Goal: Task Accomplishment & Management: Manage account settings

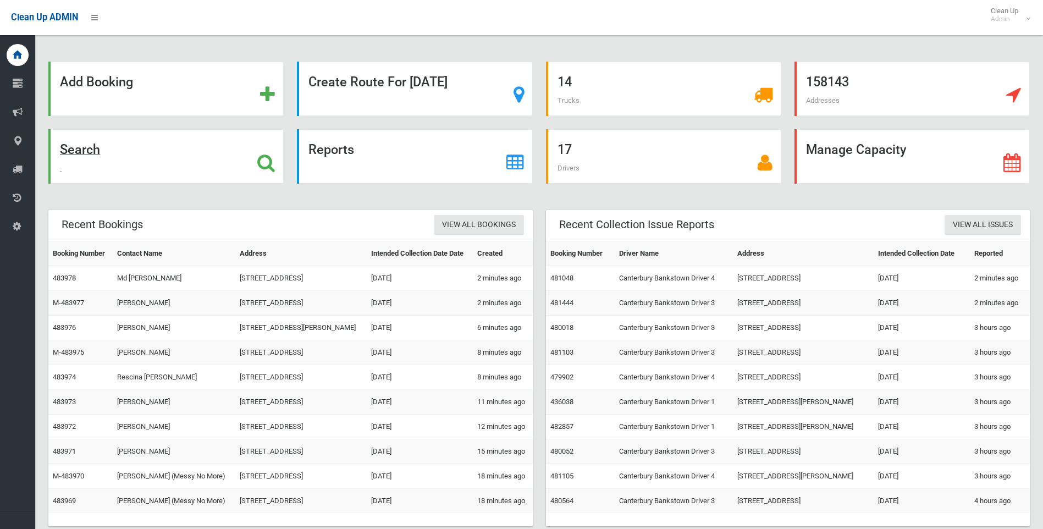
click at [265, 165] on icon at bounding box center [266, 162] width 18 height 19
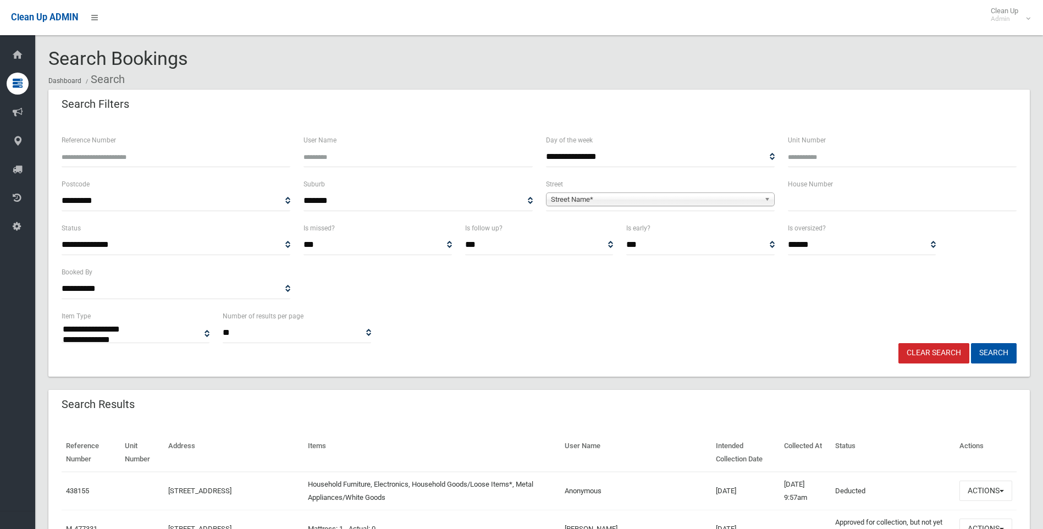
select select
click at [890, 197] on input "text" at bounding box center [902, 201] width 229 height 20
type input "*"
click at [632, 196] on span "Street Name*" at bounding box center [655, 199] width 209 height 13
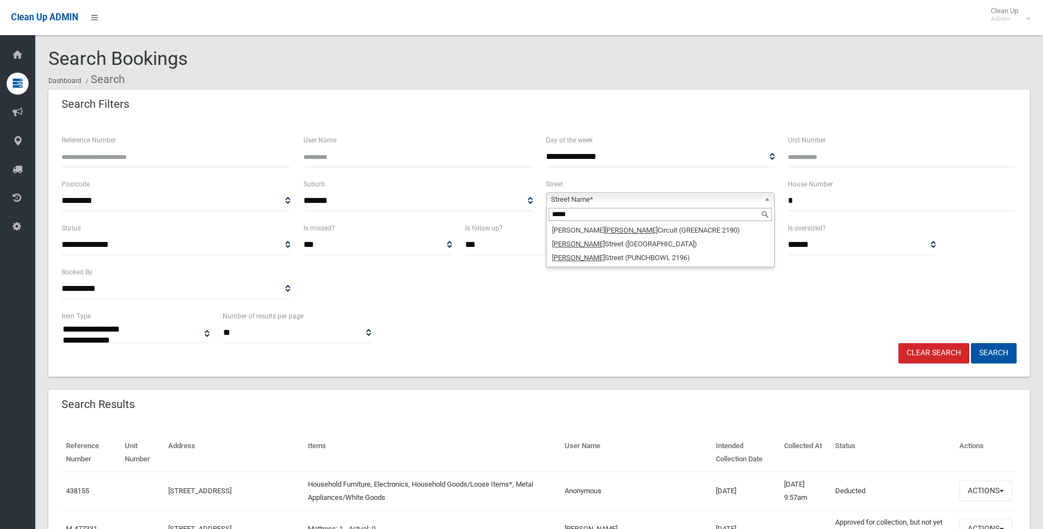
type input "*****"
click at [597, 256] on li "Scott Street (PUNCHBOWL 2196)" at bounding box center [660, 258] width 223 height 14
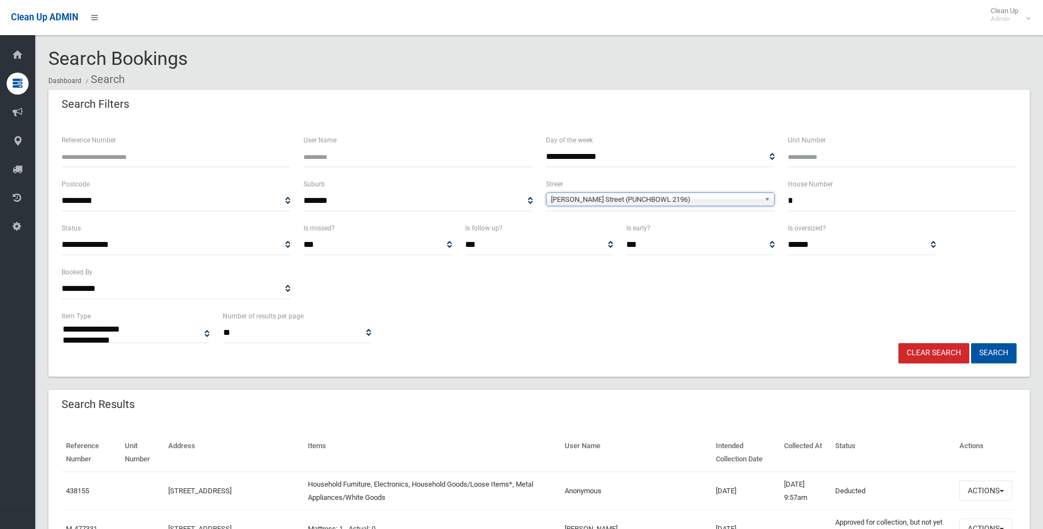
click at [998, 355] on button "Search" at bounding box center [994, 353] width 46 height 20
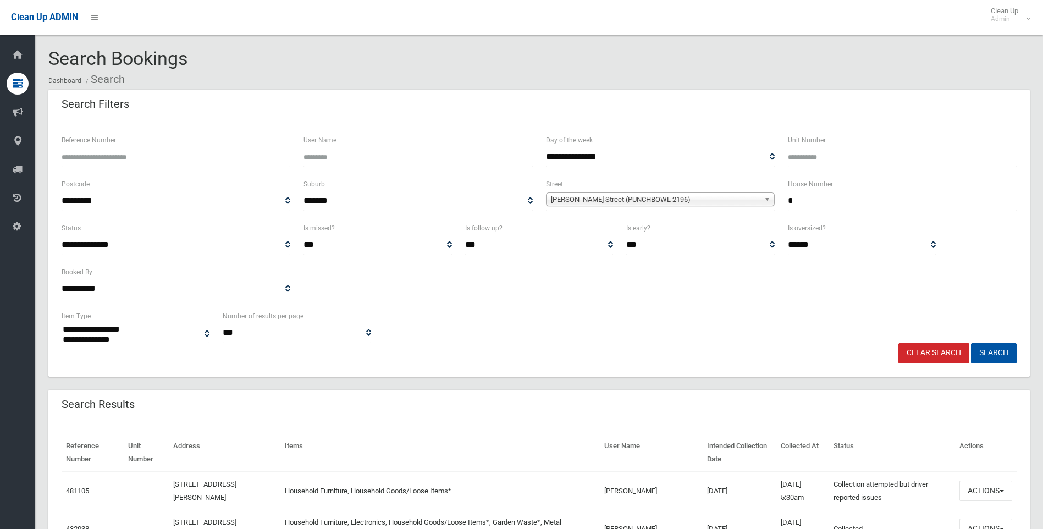
select select
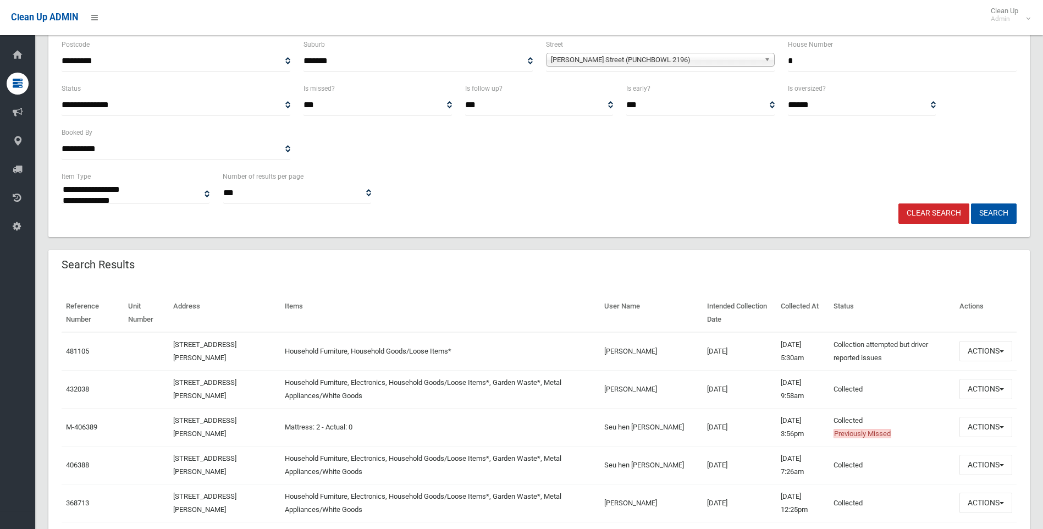
scroll to position [165, 0]
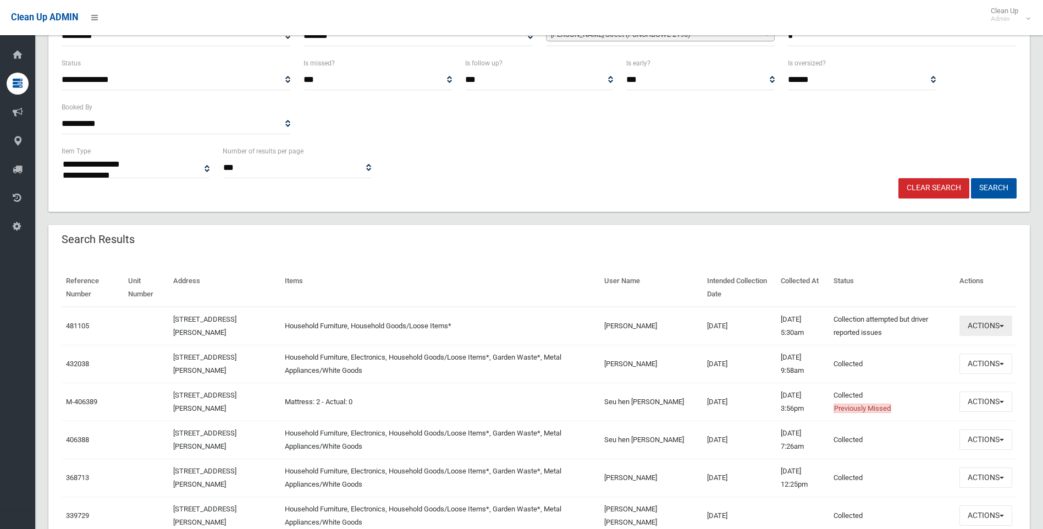
click at [977, 325] on button "Actions" at bounding box center [985, 325] width 53 height 20
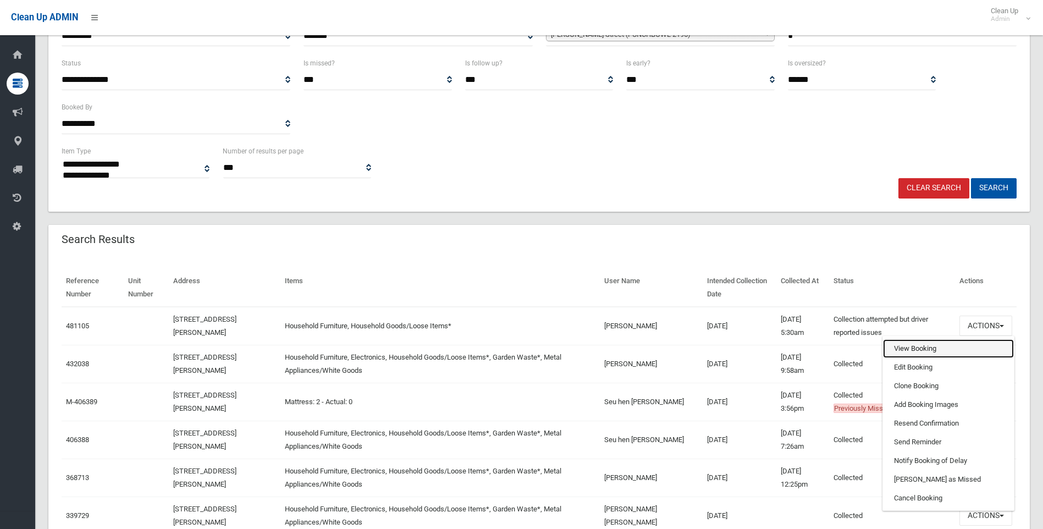
click at [940, 348] on link "View Booking" at bounding box center [948, 348] width 131 height 19
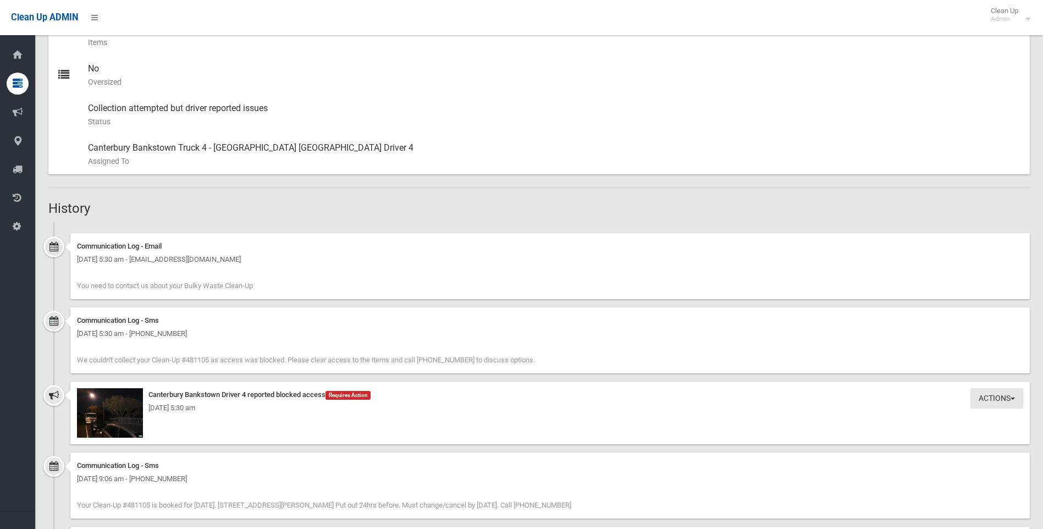
scroll to position [605, 0]
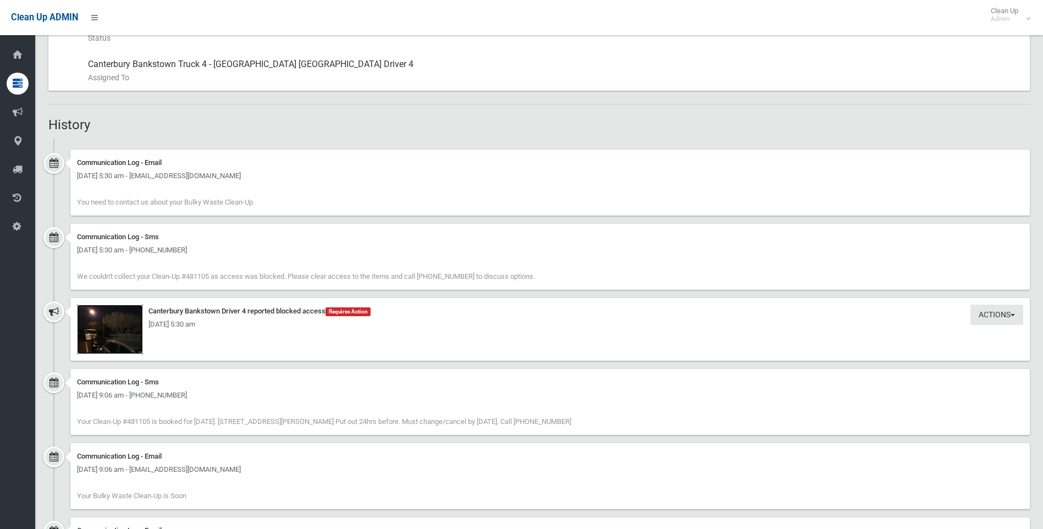
click at [97, 334] on img at bounding box center [110, 328] width 66 height 49
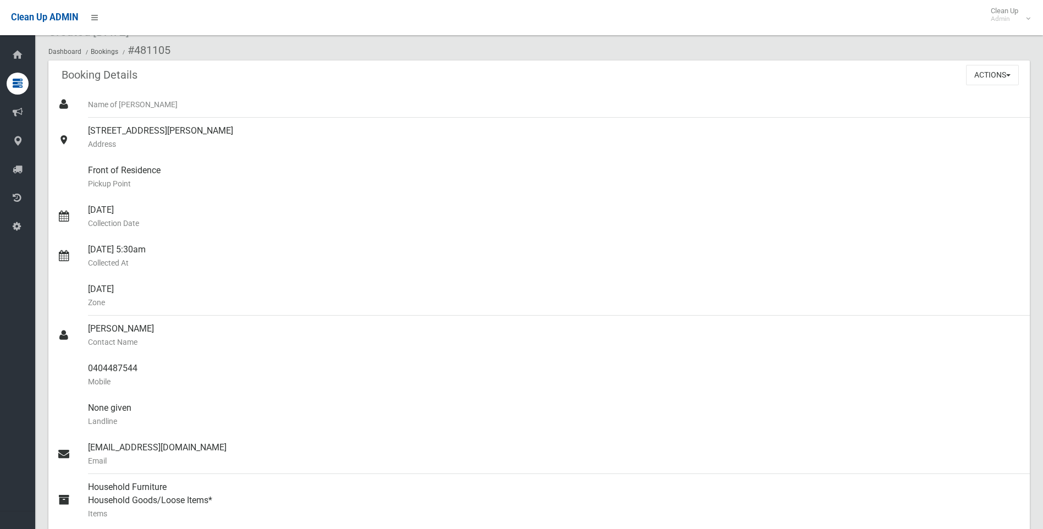
scroll to position [0, 0]
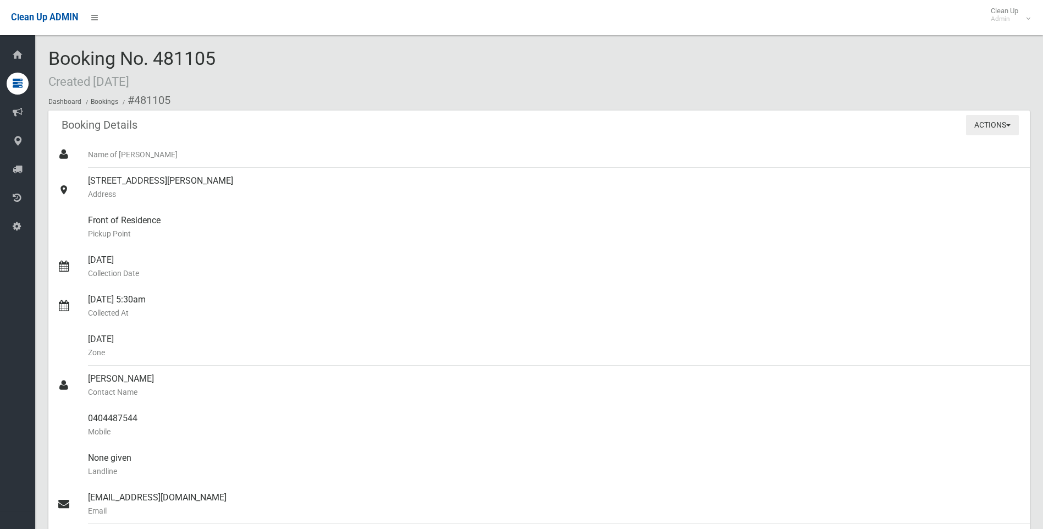
click at [993, 126] on button "Actions" at bounding box center [992, 125] width 53 height 20
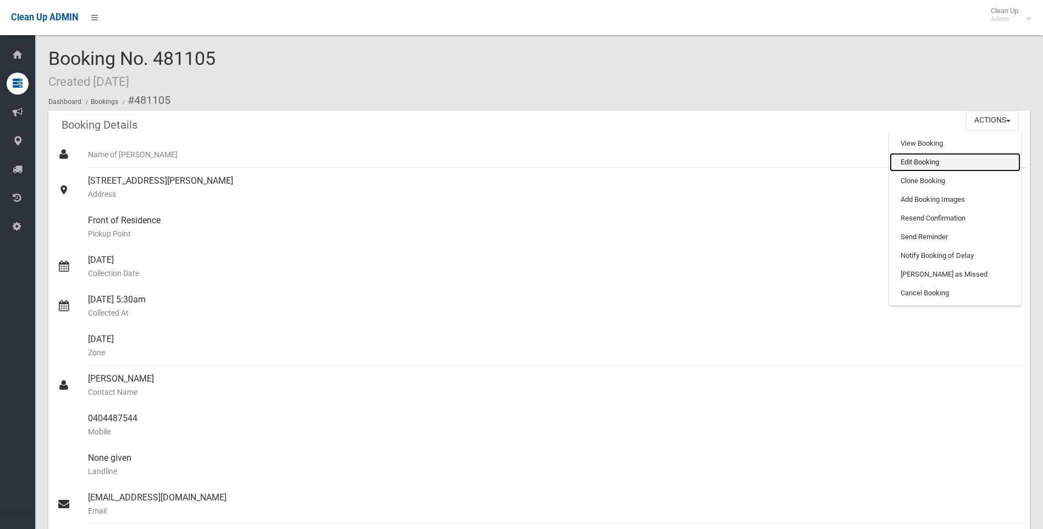
click at [921, 160] on link "Edit Booking" at bounding box center [954, 162] width 131 height 19
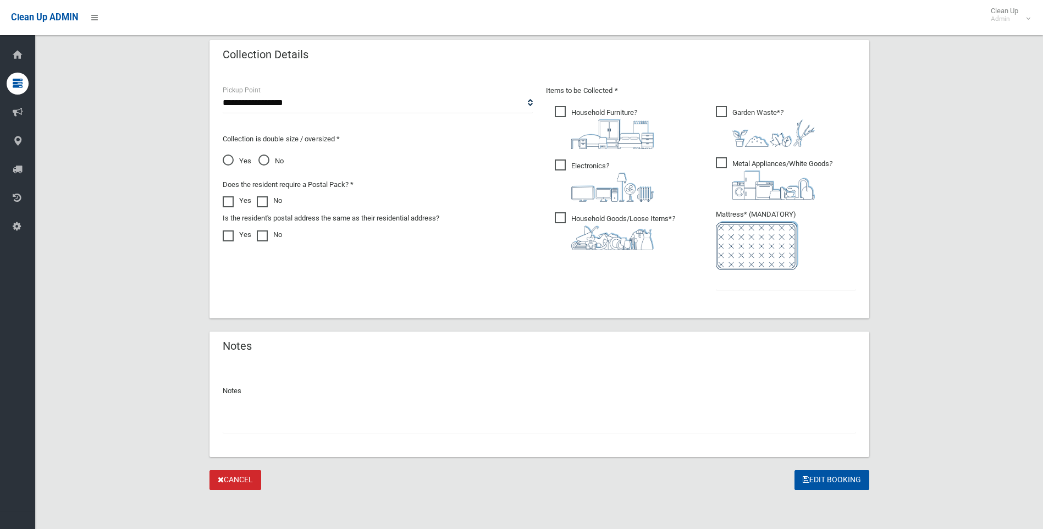
scroll to position [553, 0]
click at [757, 296] on div "Items to be Collected * Household Furniture ?" at bounding box center [700, 194] width 323 height 221
drag, startPoint x: 757, startPoint y: 296, endPoint x: 757, endPoint y: 289, distance: 7.1
click at [757, 289] on input "text" at bounding box center [786, 279] width 140 height 20
type input "*"
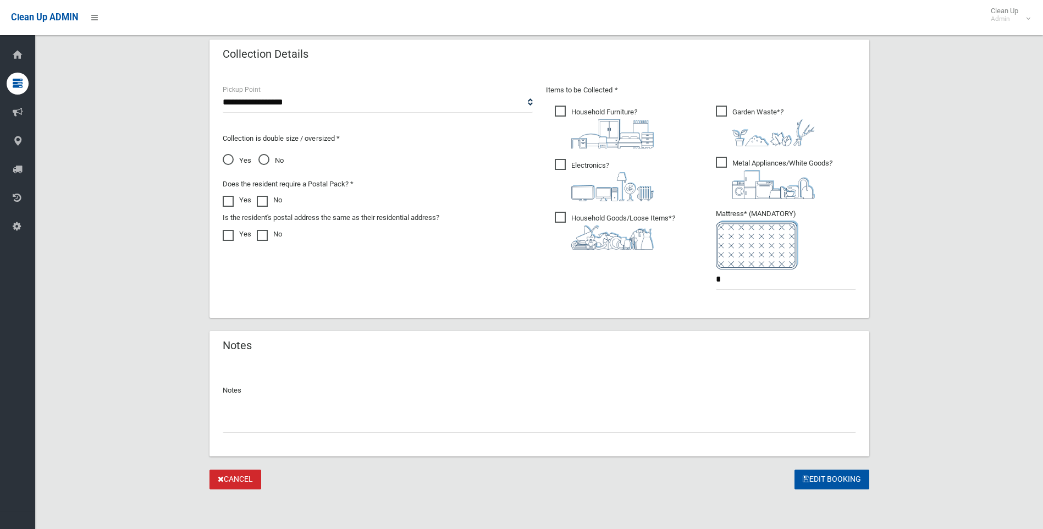
click at [403, 428] on input "text" at bounding box center [539, 422] width 633 height 20
paste input "**********"
click at [437, 419] on input "**********" at bounding box center [539, 422] width 633 height 20
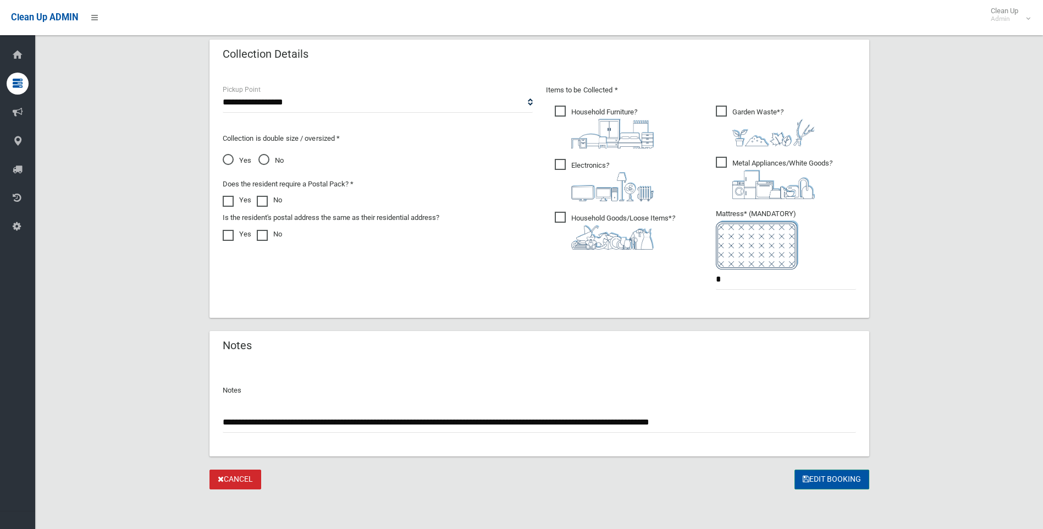
type input "**********"
click at [844, 483] on button "Edit Booking" at bounding box center [831, 479] width 75 height 20
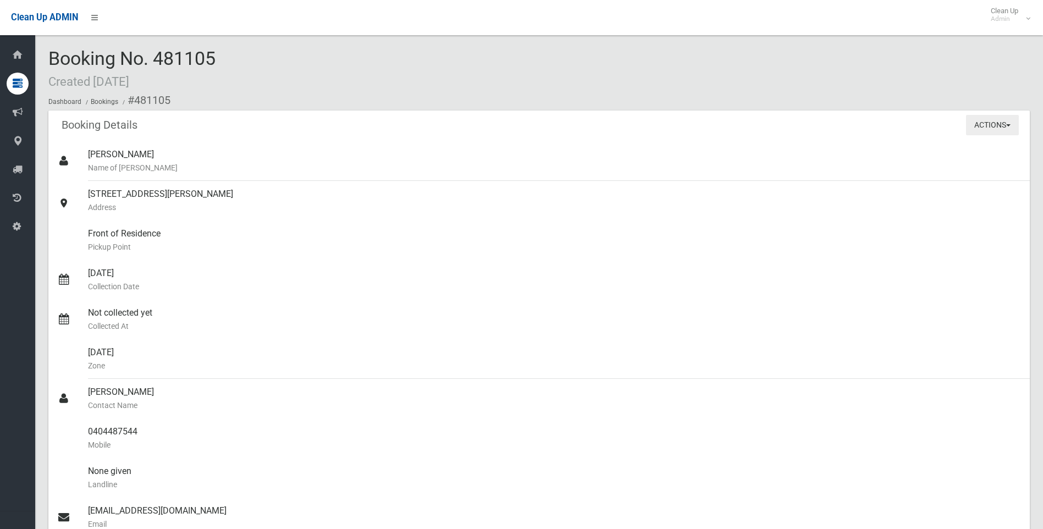
click at [995, 121] on button "Actions" at bounding box center [992, 125] width 53 height 20
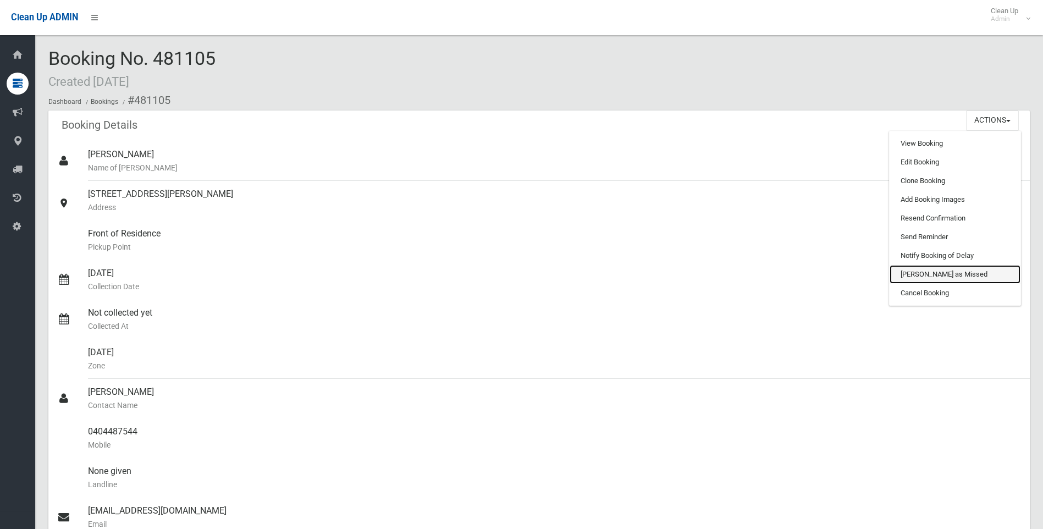
click at [922, 276] on link "[PERSON_NAME] as Missed" at bounding box center [954, 274] width 131 height 19
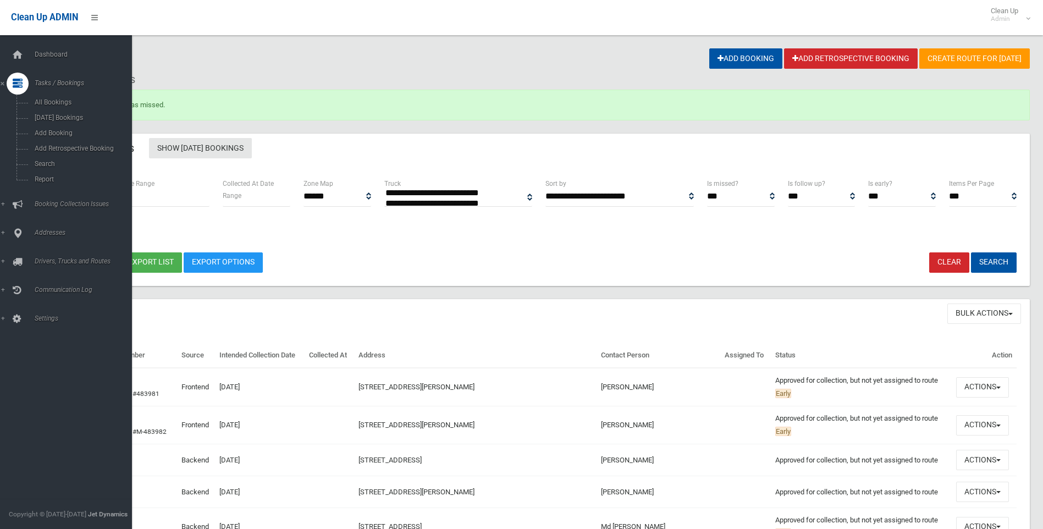
select select
click at [53, 161] on span "Search" at bounding box center [80, 164] width 99 height 8
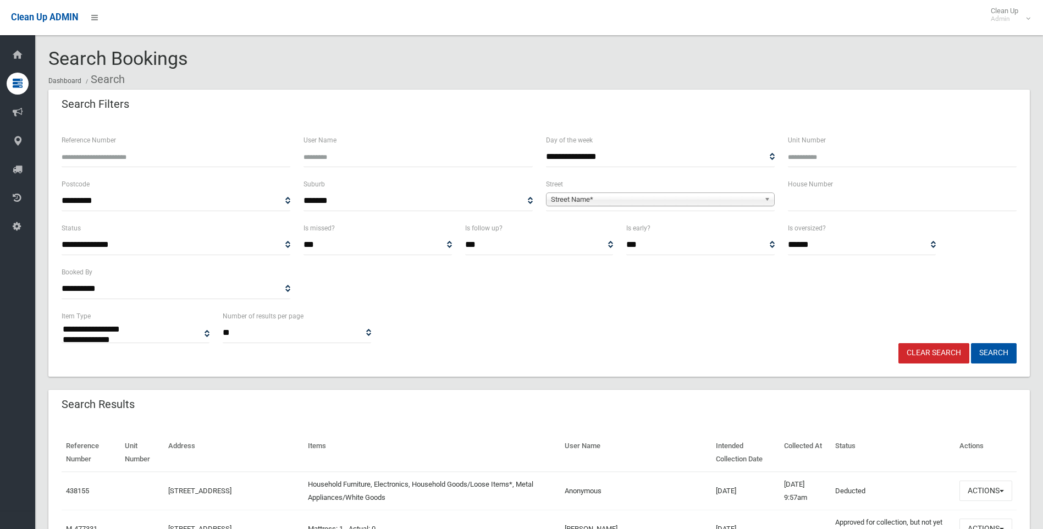
select select
click at [831, 200] on input "text" at bounding box center [902, 201] width 229 height 20
type input "*"
click at [706, 198] on span "Street Name*" at bounding box center [655, 199] width 209 height 13
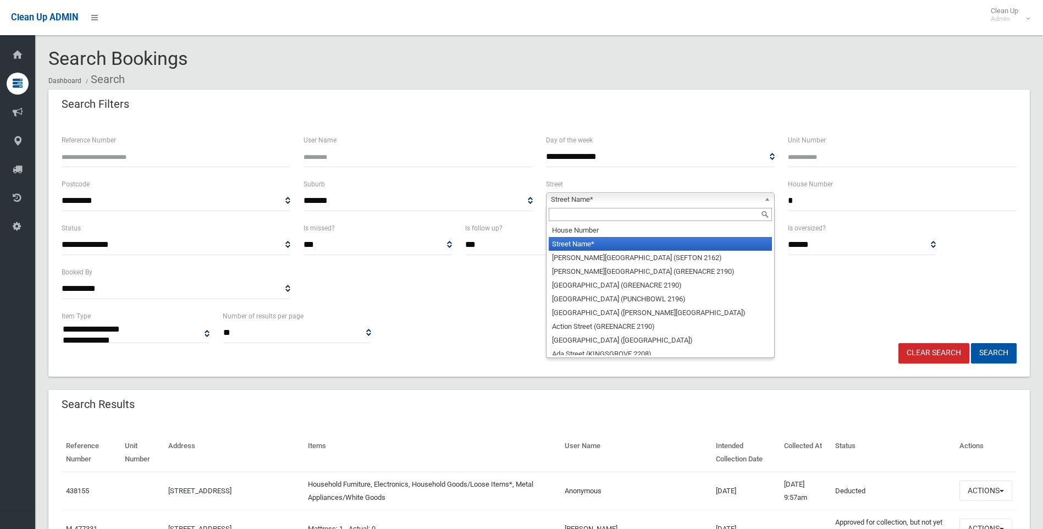
click at [632, 215] on input "text" at bounding box center [660, 214] width 223 height 13
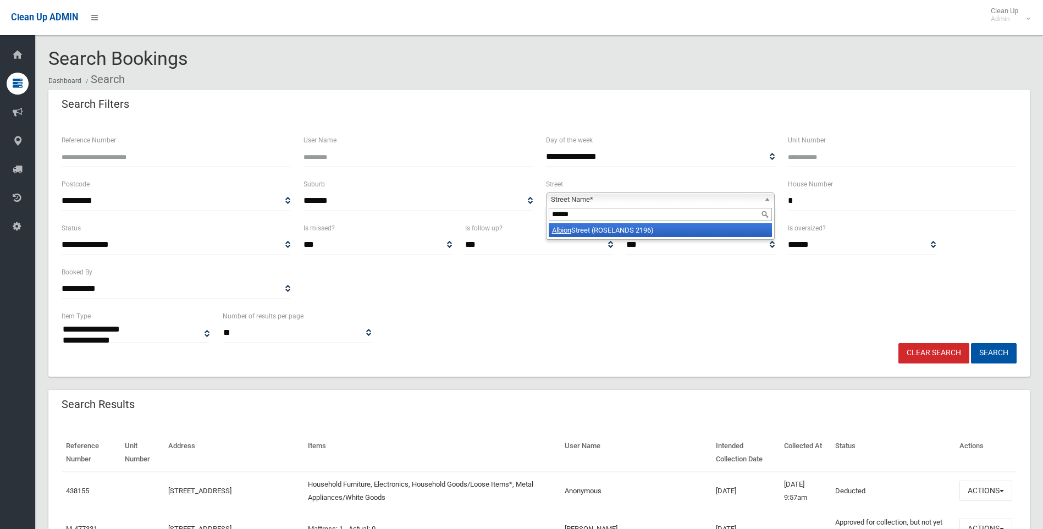
type input "******"
click at [656, 226] on li "Albion Street (ROSELANDS 2196)" at bounding box center [660, 230] width 223 height 14
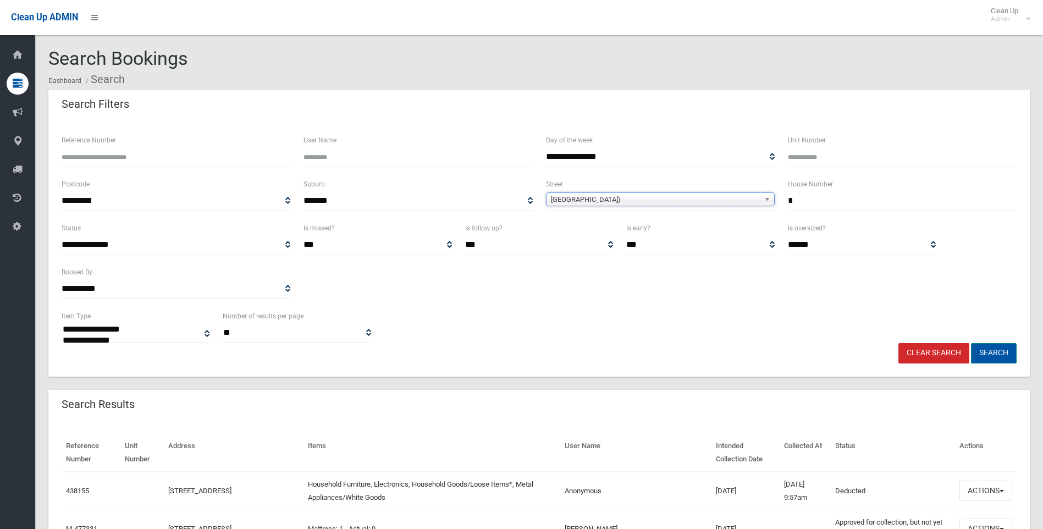
click at [994, 353] on button "Search" at bounding box center [994, 353] width 46 height 20
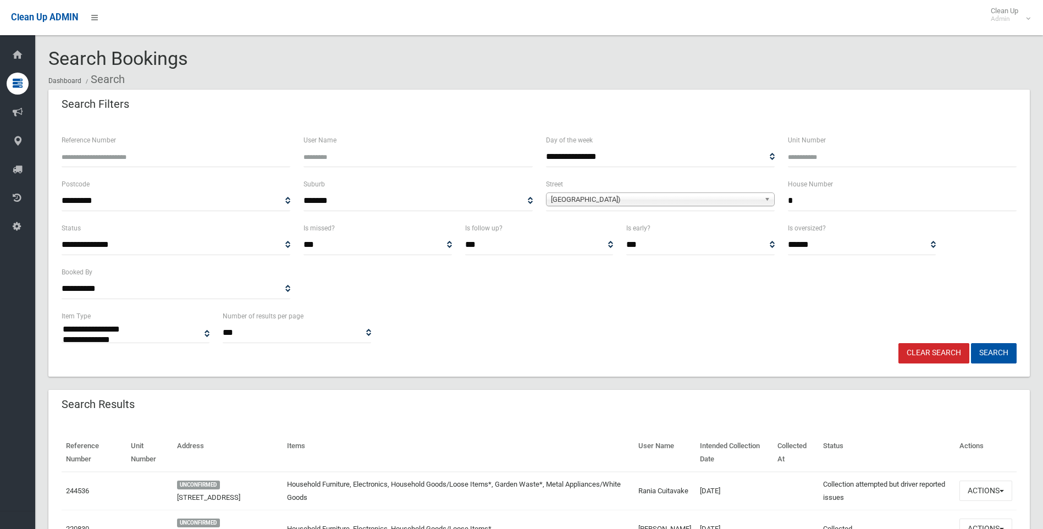
select select
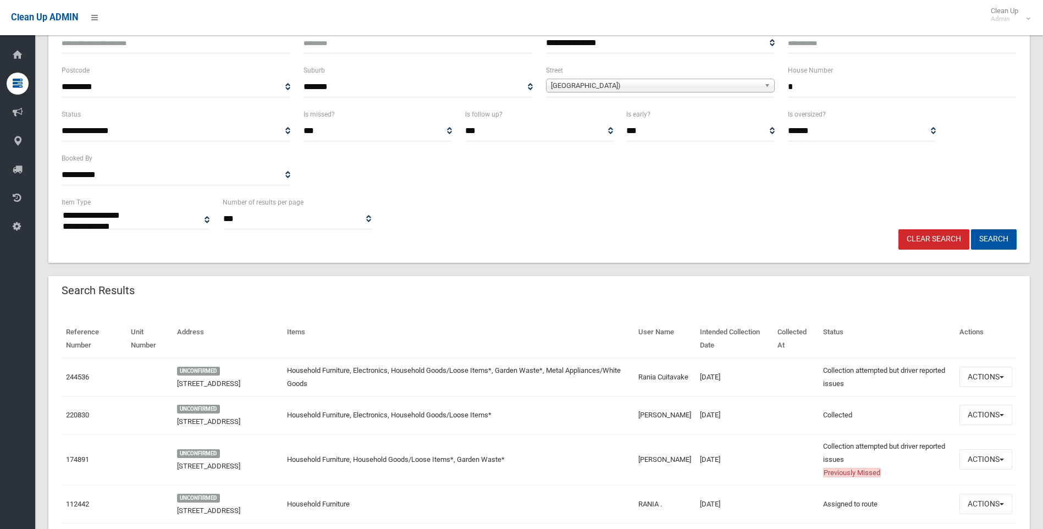
scroll to position [274, 0]
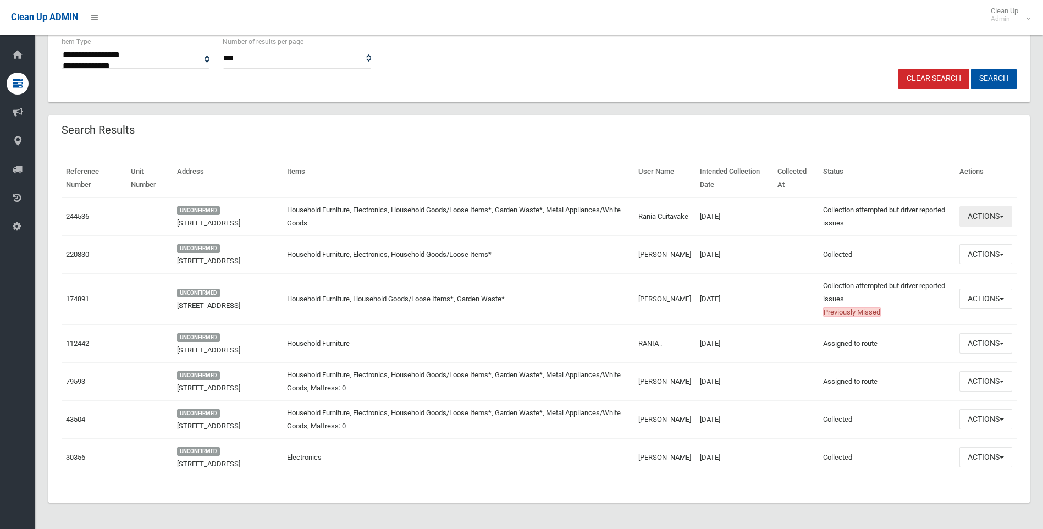
click at [995, 218] on button "Actions" at bounding box center [985, 216] width 53 height 20
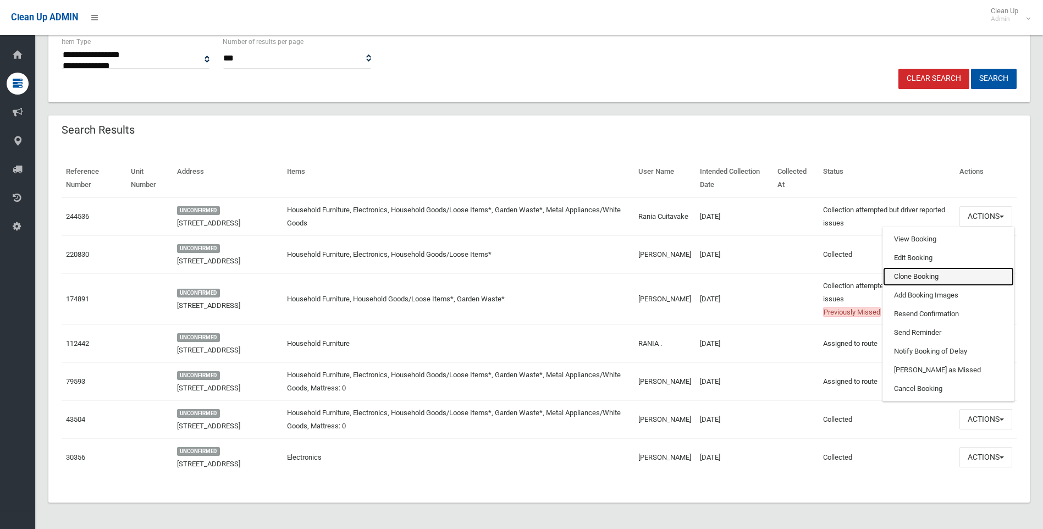
click at [912, 280] on link "Clone Booking" at bounding box center [948, 276] width 131 height 19
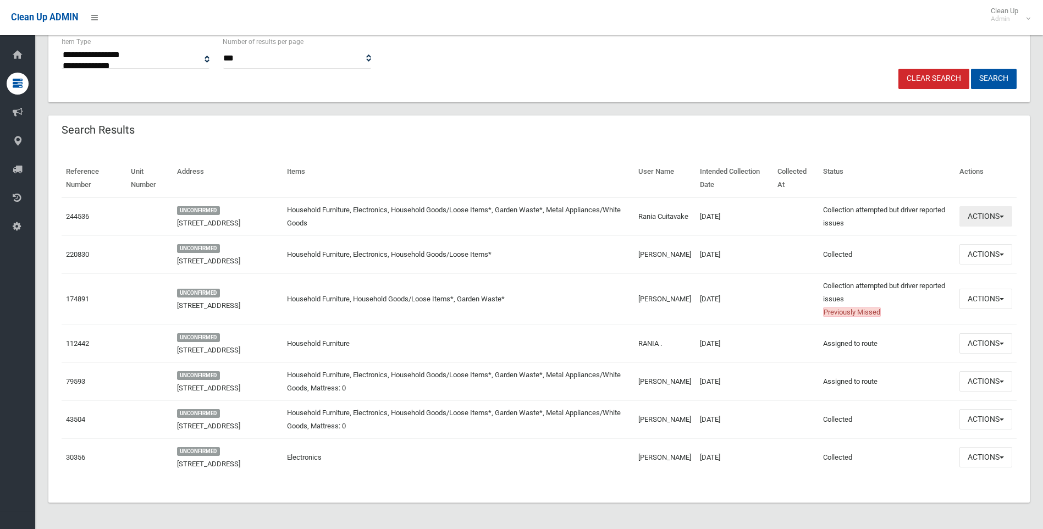
click at [976, 210] on button "Actions" at bounding box center [985, 216] width 53 height 20
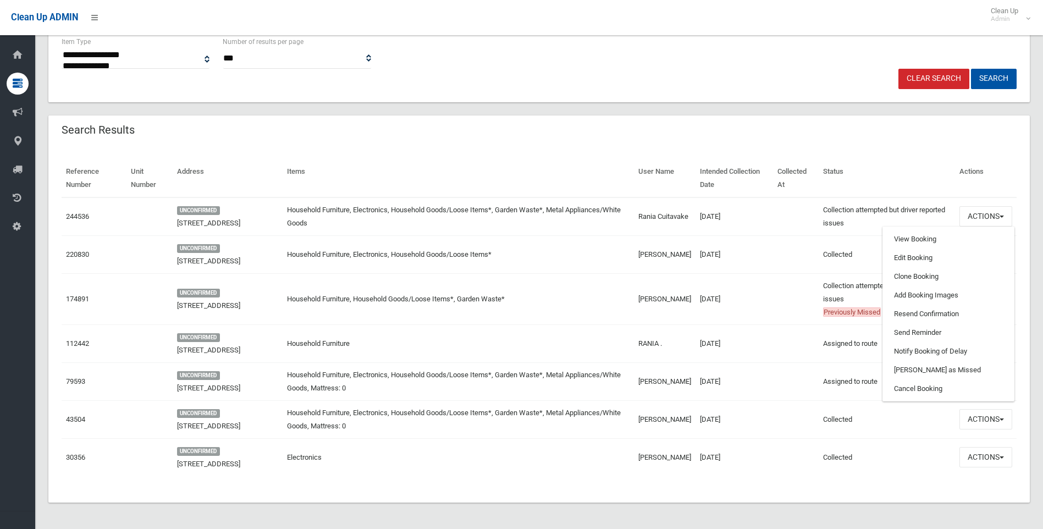
click at [890, 172] on th "Status" at bounding box center [886, 178] width 136 height 38
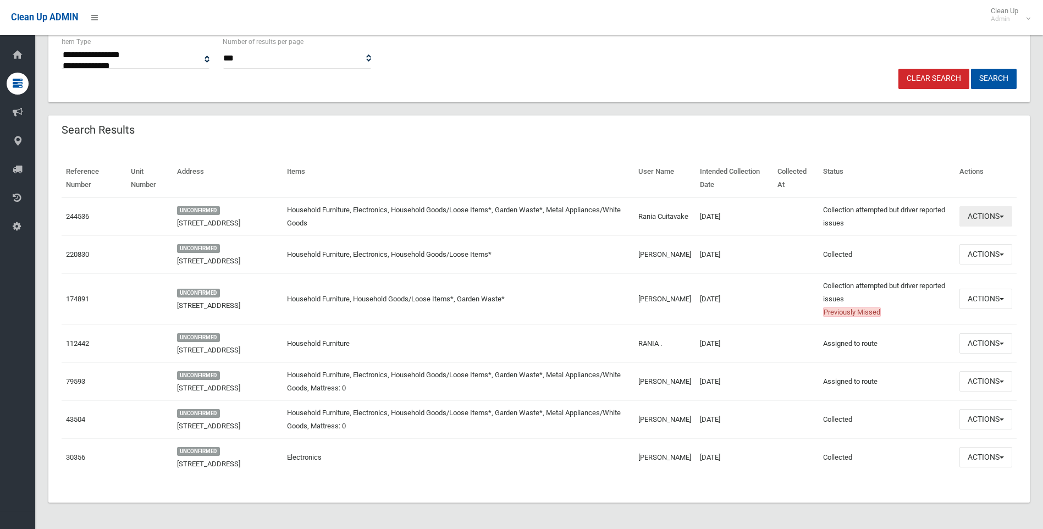
click at [978, 217] on button "Actions" at bounding box center [985, 216] width 53 height 20
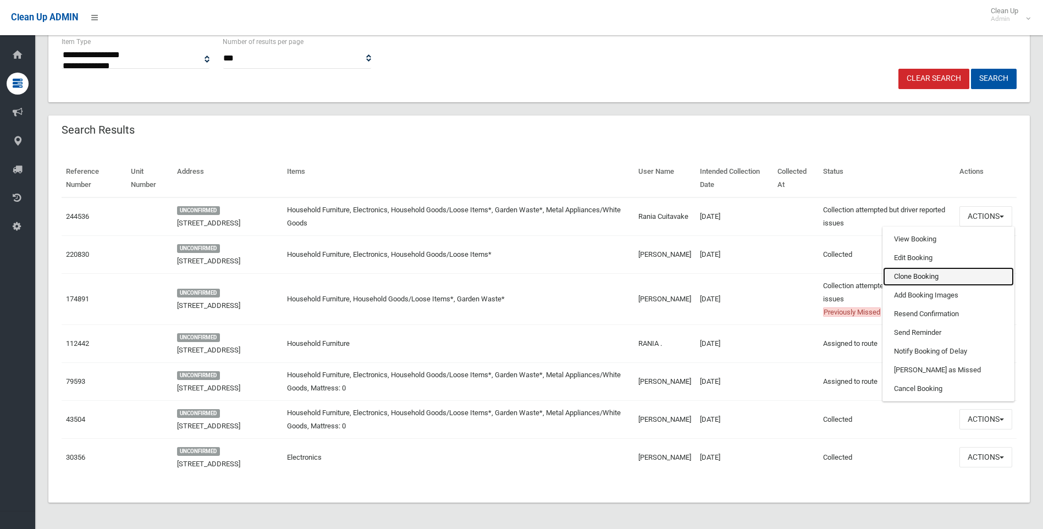
click at [916, 280] on link "Clone Booking" at bounding box center [948, 276] width 131 height 19
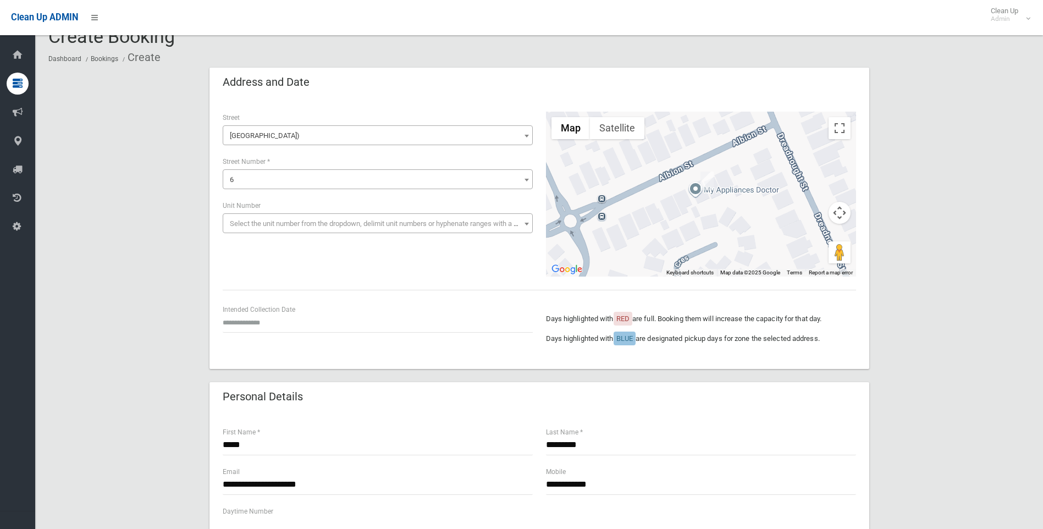
scroll to position [55, 0]
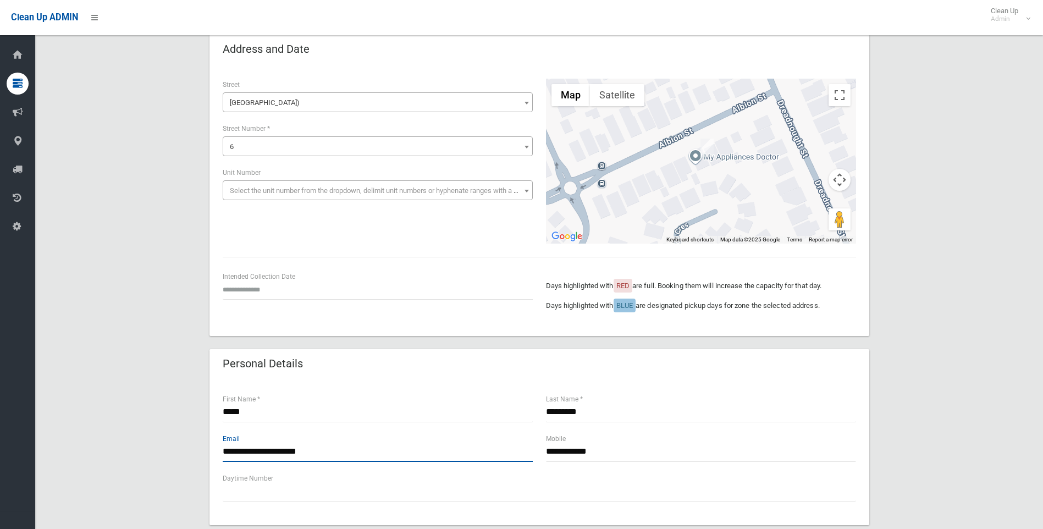
drag, startPoint x: 343, startPoint y: 456, endPoint x: 112, endPoint y: 459, distance: 231.4
click at [112, 459] on div "**********" at bounding box center [538, 514] width 981 height 959
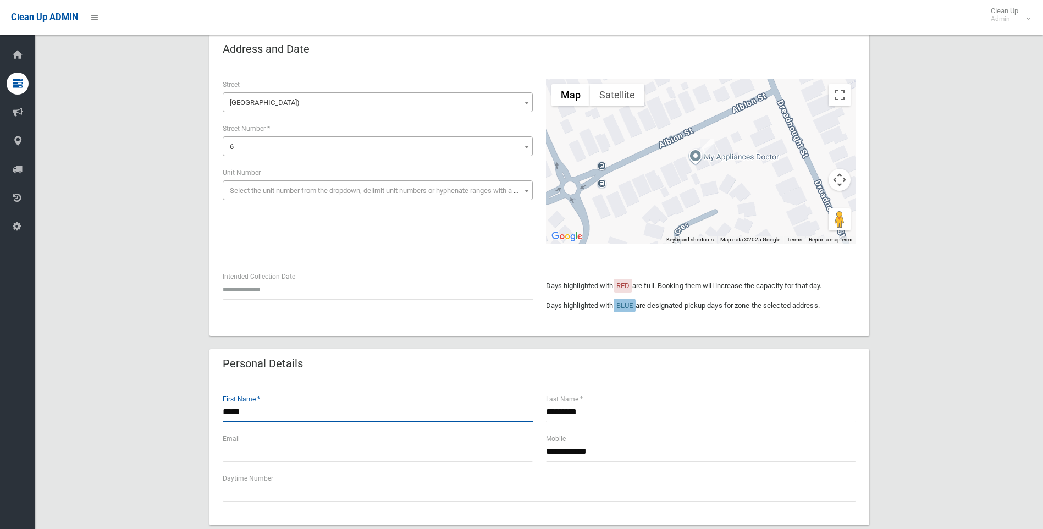
drag, startPoint x: 269, startPoint y: 411, endPoint x: 185, endPoint y: 411, distance: 83.5
click at [183, 411] on div "**********" at bounding box center [538, 514] width 981 height 959
drag, startPoint x: 603, startPoint y: 419, endPoint x: 555, endPoint y: 427, distance: 49.0
click at [525, 416] on div "First Name * ********* Last Name *" at bounding box center [539, 413] width 646 height 40
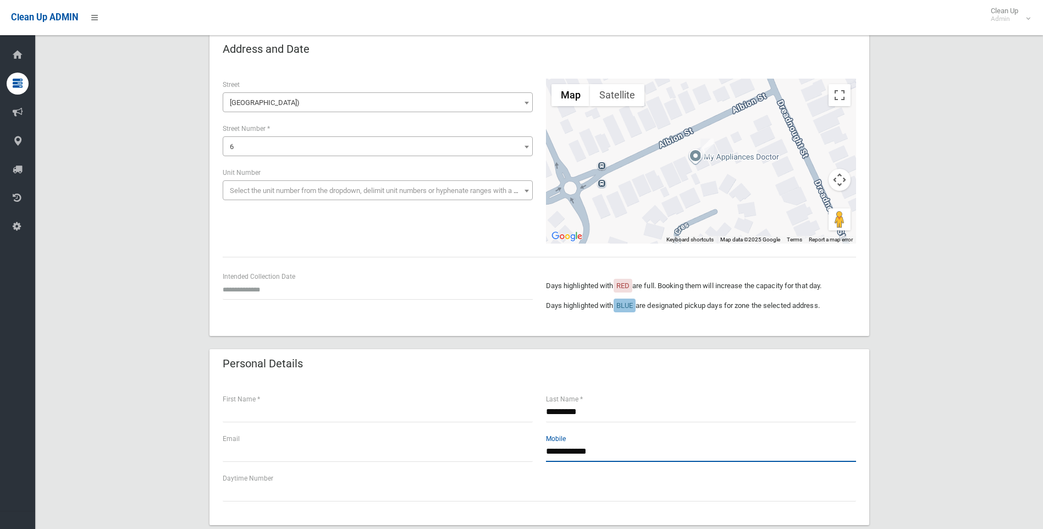
drag, startPoint x: 621, startPoint y: 456, endPoint x: 516, endPoint y: 453, distance: 104.5
click at [516, 453] on div "**********" at bounding box center [539, 453] width 646 height 40
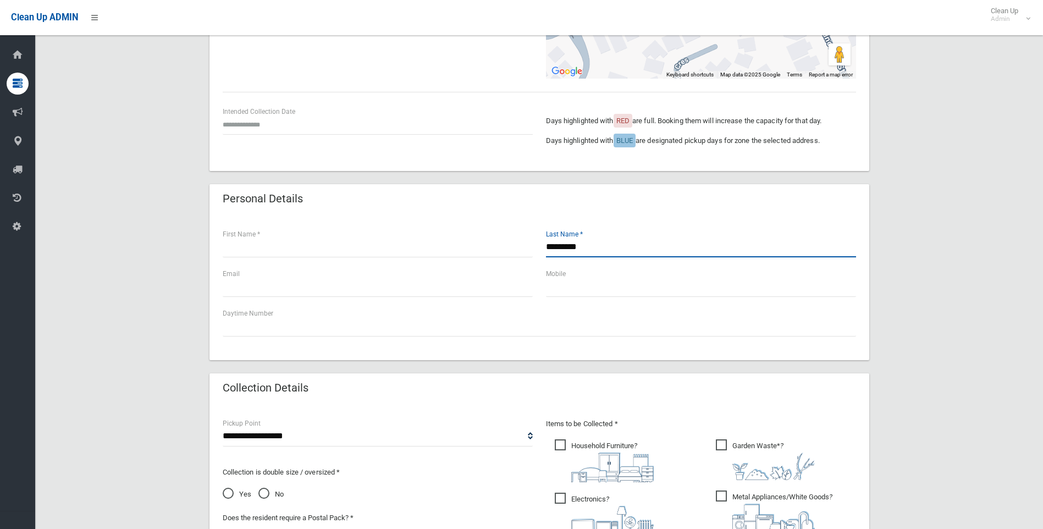
drag, startPoint x: 561, startPoint y: 243, endPoint x: 403, endPoint y: 252, distance: 158.6
click at [405, 251] on div "First Name * ********* Last Name *" at bounding box center [539, 248] width 646 height 40
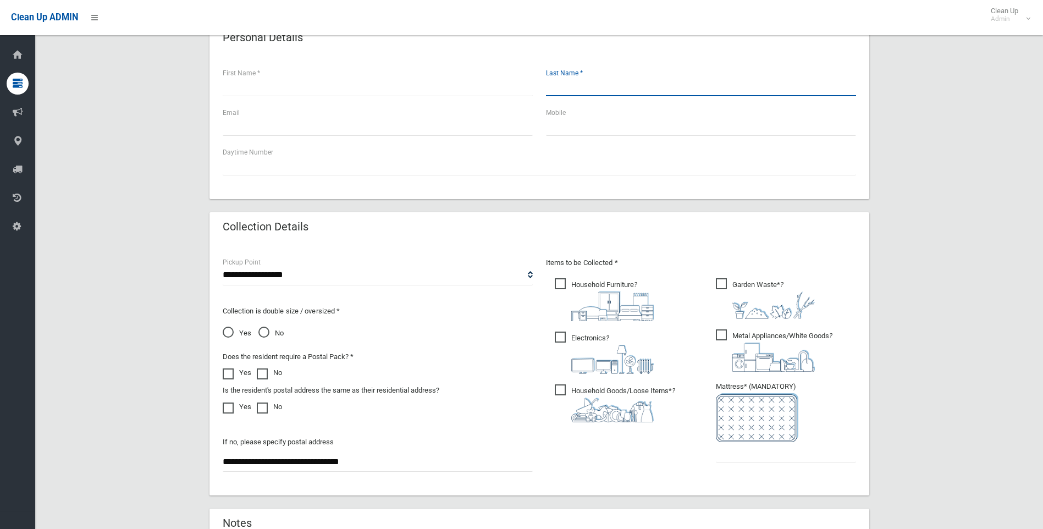
scroll to position [495, 0]
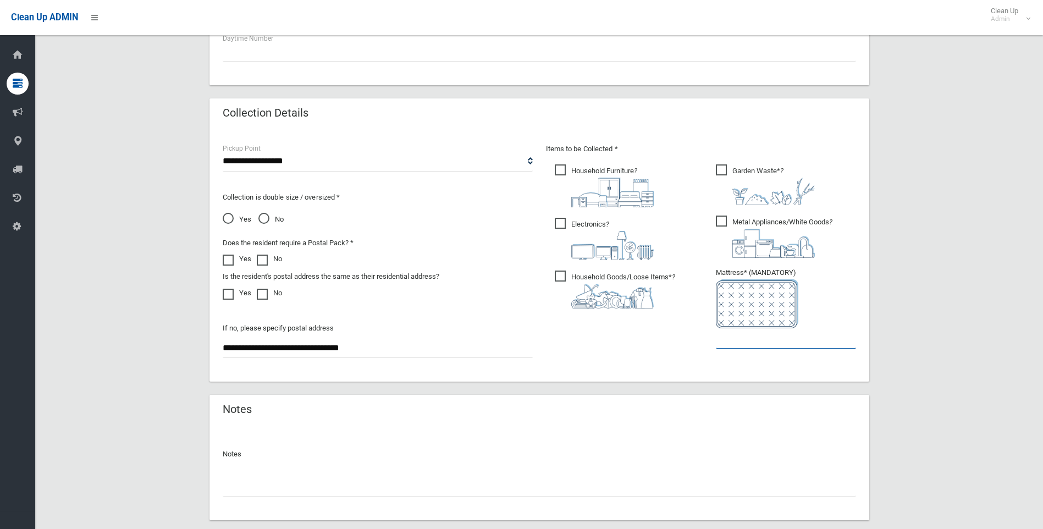
click at [755, 340] on input "text" at bounding box center [786, 338] width 140 height 20
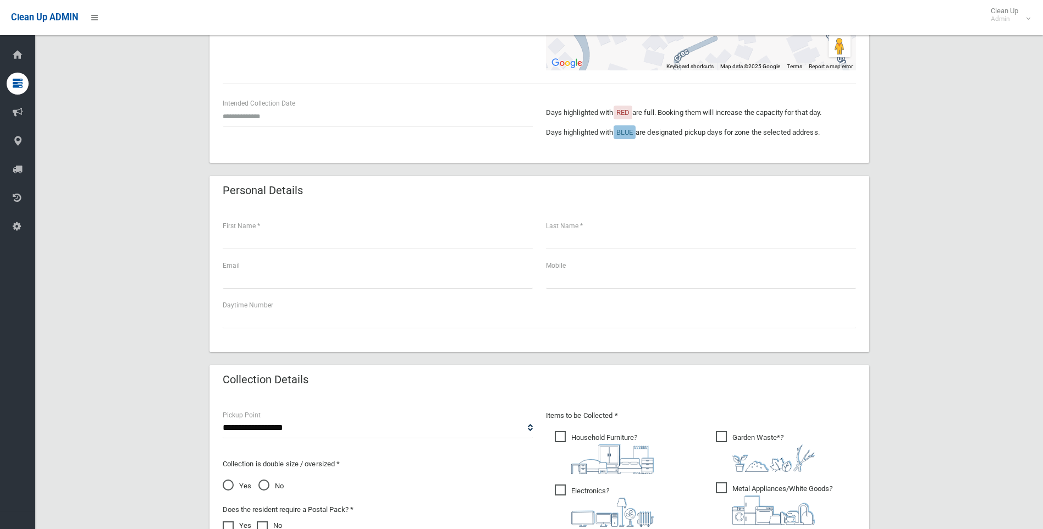
scroll to position [110, 0]
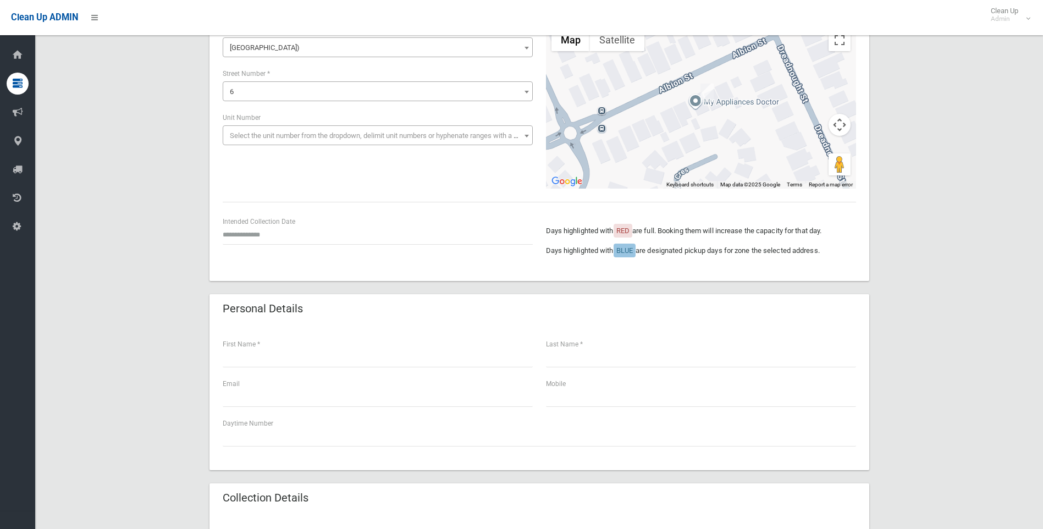
type input "*"
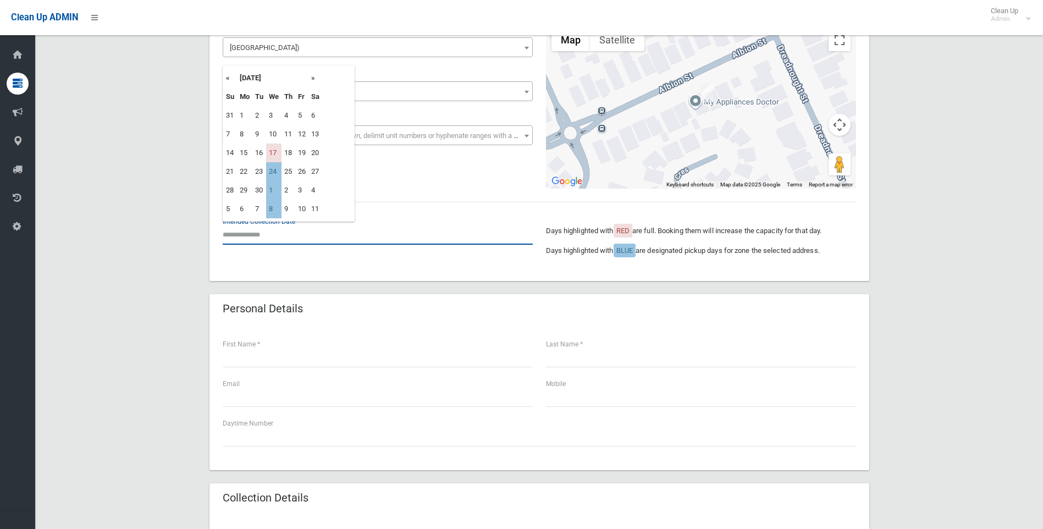
click at [253, 232] on input "text" at bounding box center [378, 234] width 310 height 20
click at [269, 171] on td "24" at bounding box center [273, 171] width 15 height 19
type input "**********"
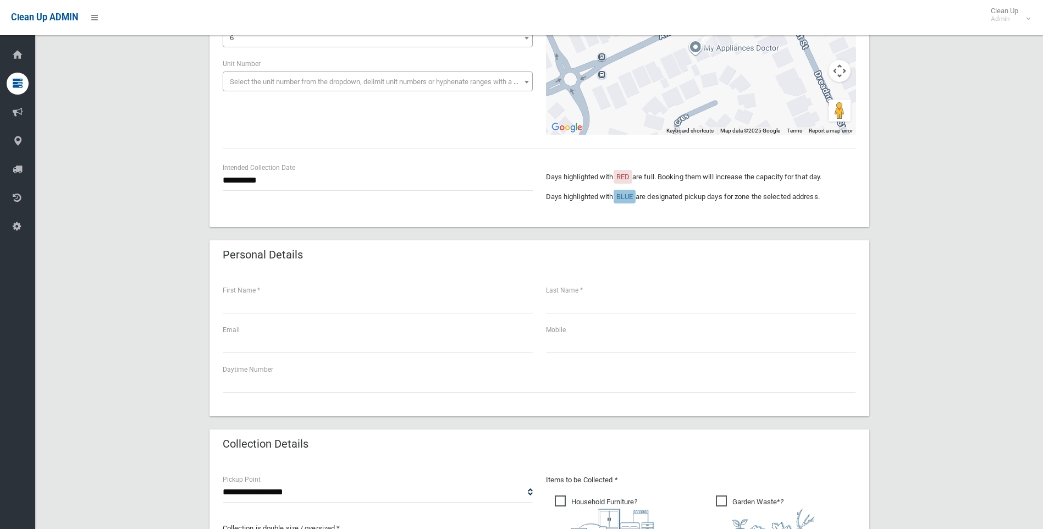
scroll to position [165, 0]
click at [291, 306] on input "text" at bounding box center [378, 302] width 310 height 20
type input "****"
click at [658, 292] on input "text" at bounding box center [701, 302] width 310 height 20
type input "*******"
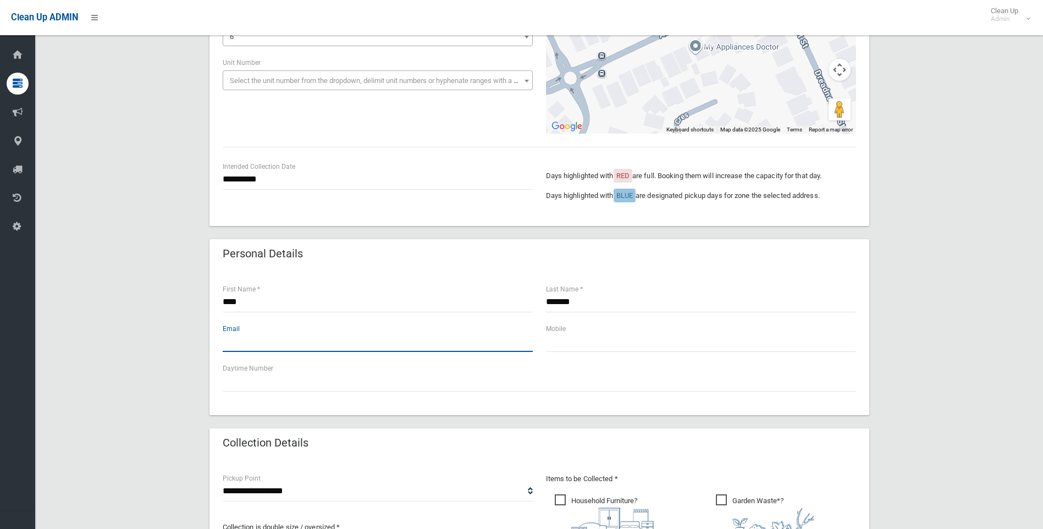
click at [366, 345] on input "text" at bounding box center [378, 341] width 310 height 20
type input "**********"
click at [575, 344] on input "text" at bounding box center [701, 341] width 310 height 20
paste input "**********"
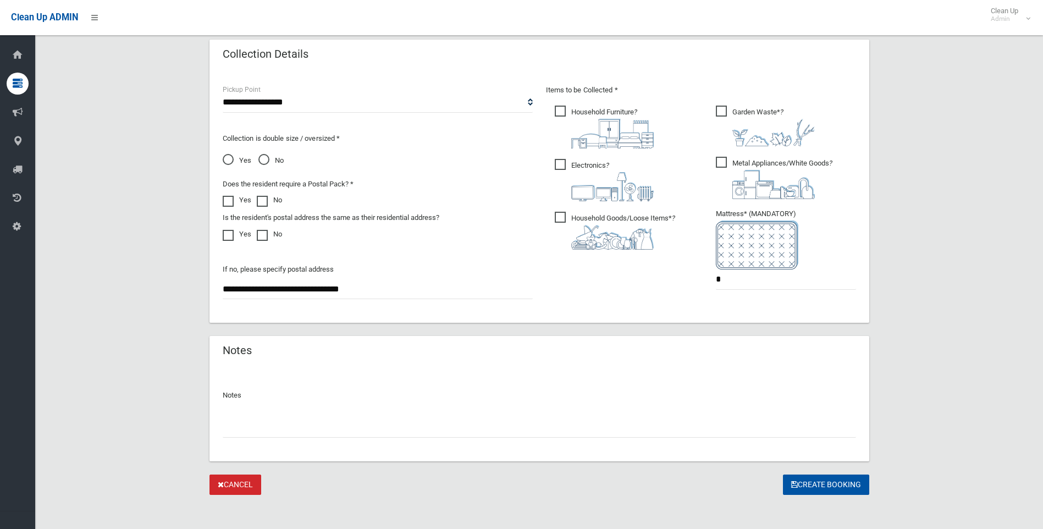
scroll to position [559, 0]
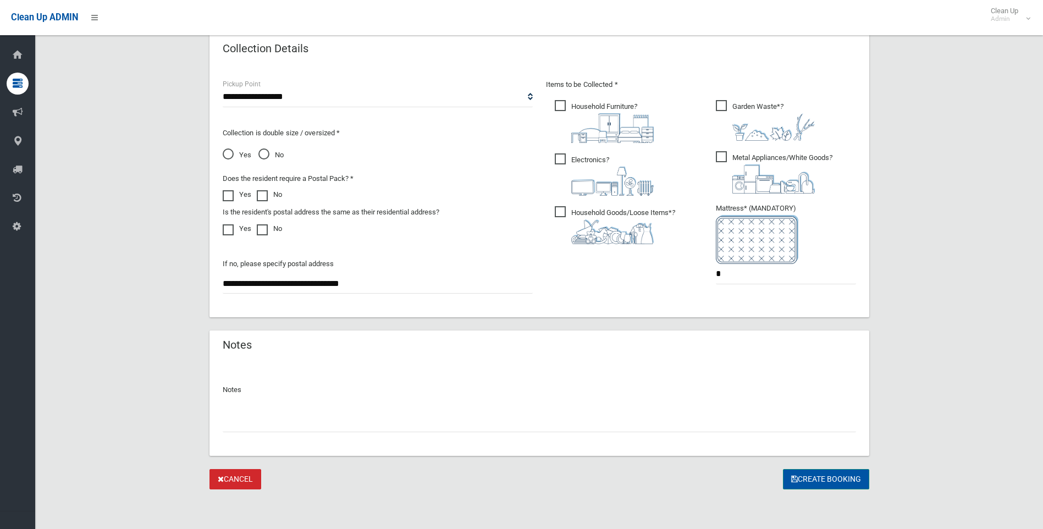
type input "**********"
click at [823, 479] on button "Create Booking" at bounding box center [826, 479] width 86 height 20
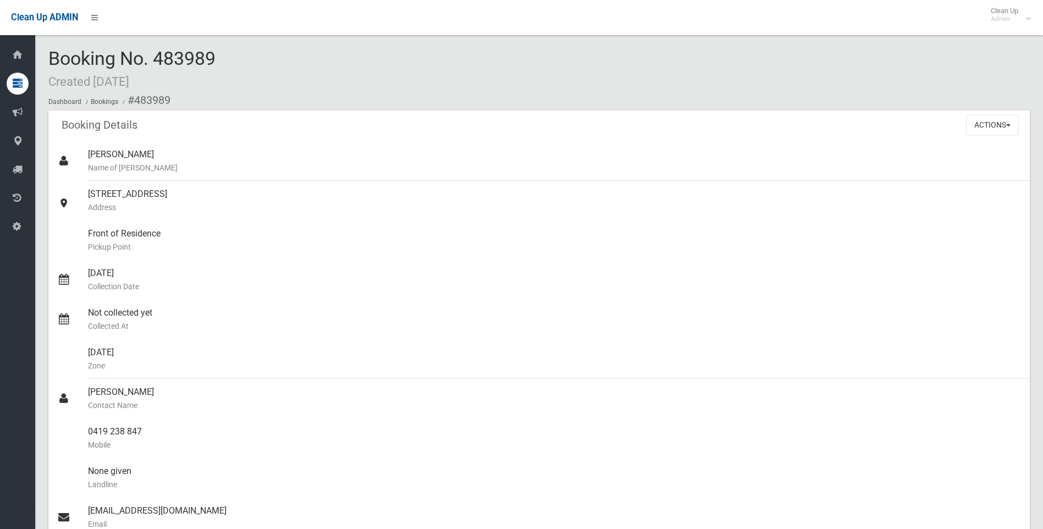
drag, startPoint x: 252, startPoint y: 62, endPoint x: 248, endPoint y: 75, distance: 13.7
click at [248, 75] on div "Booking No. 483989 Created [DATE] Dashboard Bookings #483989" at bounding box center [538, 79] width 981 height 62
click at [352, 147] on div "[PERSON_NAME] Name of [PERSON_NAME]" at bounding box center [554, 161] width 933 height 40
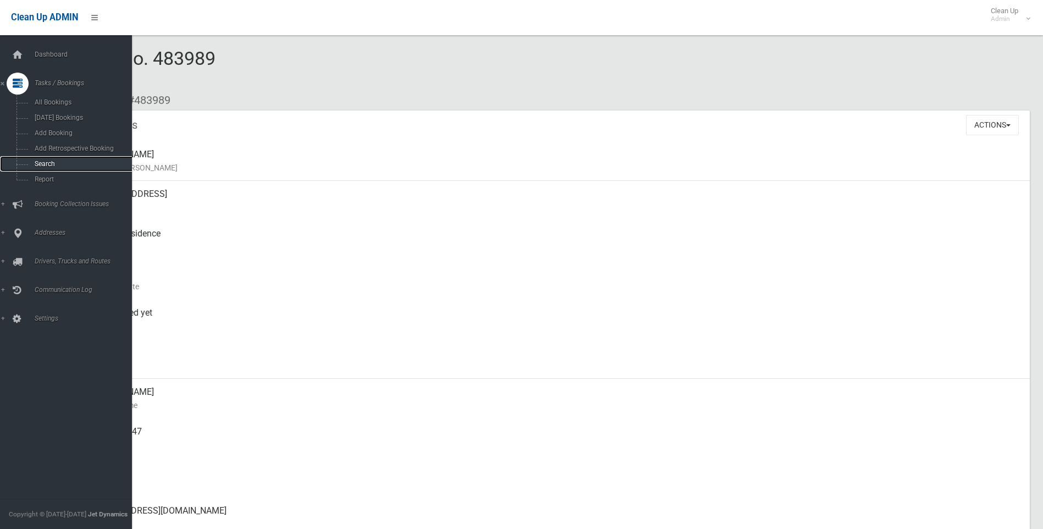
click at [27, 163] on link "Search" at bounding box center [70, 163] width 140 height 15
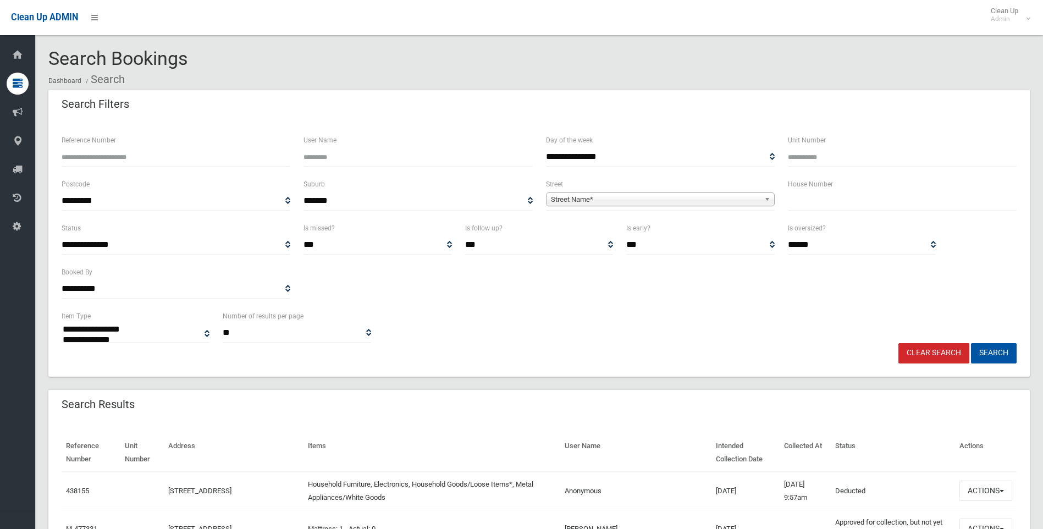
select select
click at [861, 207] on input "text" at bounding box center [902, 201] width 229 height 20
click at [797, 319] on div "**********" at bounding box center [539, 326] width 968 height 34
click at [807, 198] on input "text" at bounding box center [902, 201] width 229 height 20
type input "**"
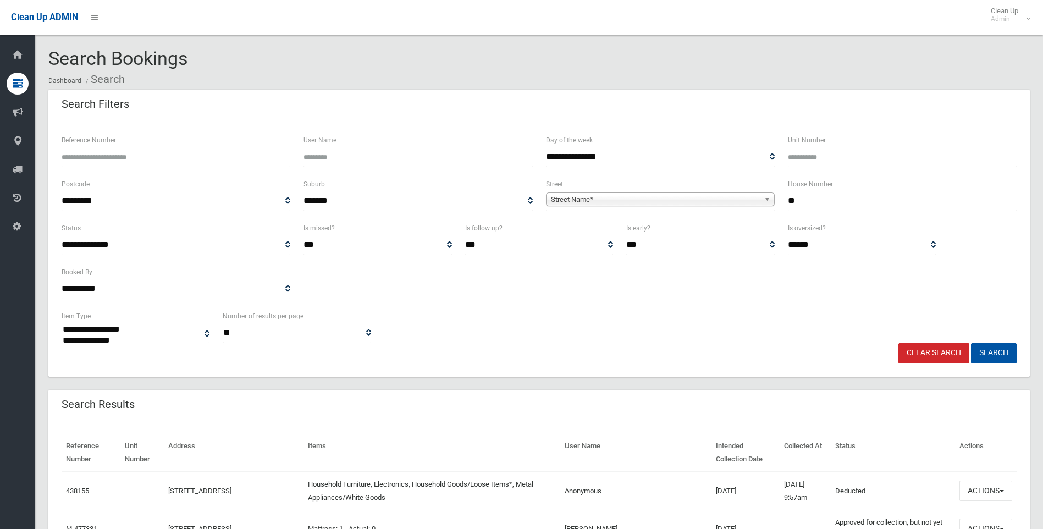
click at [657, 200] on span "Street Name*" at bounding box center [655, 199] width 209 height 13
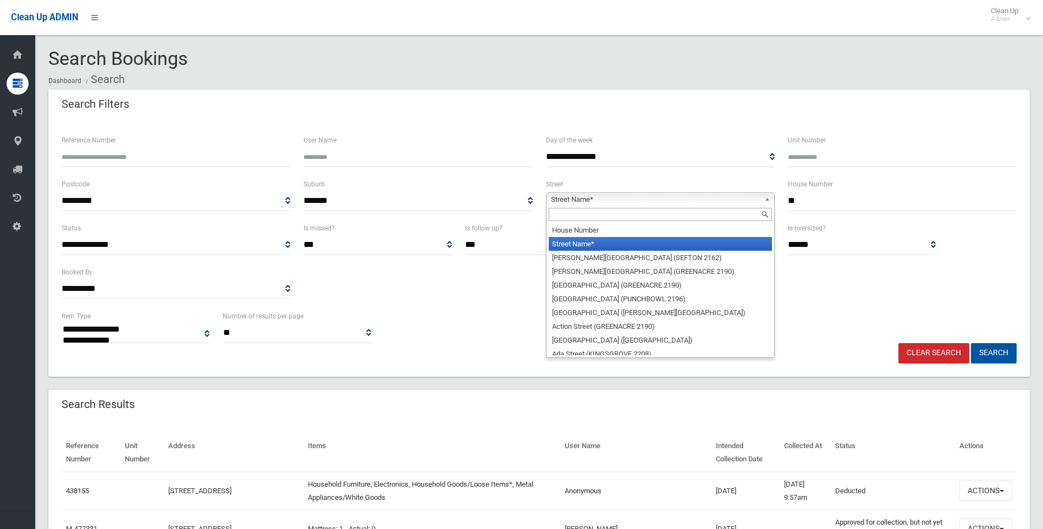
click at [605, 214] on input "text" at bounding box center [660, 214] width 223 height 13
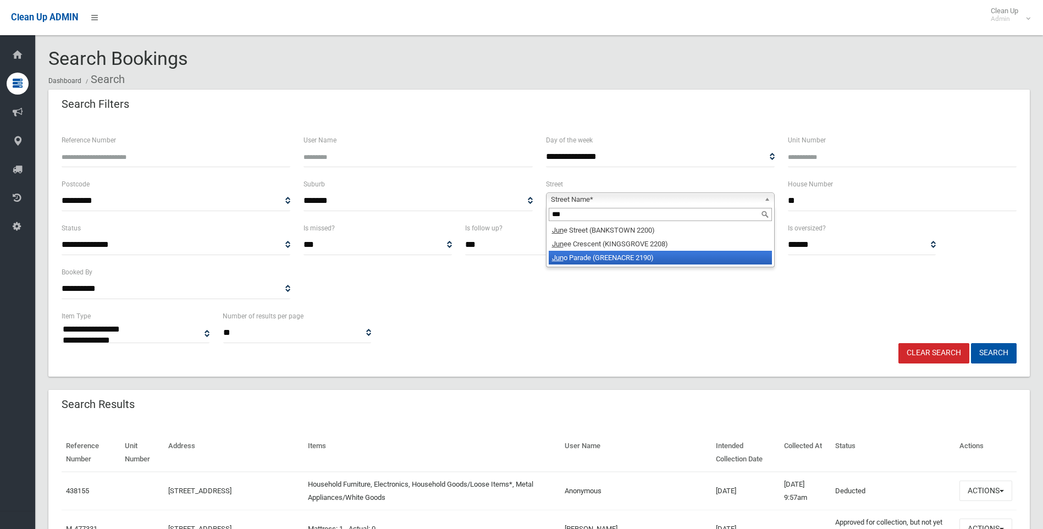
type input "***"
click at [668, 261] on li "Jun o Parade (GREENACRE 2190)" at bounding box center [660, 258] width 223 height 14
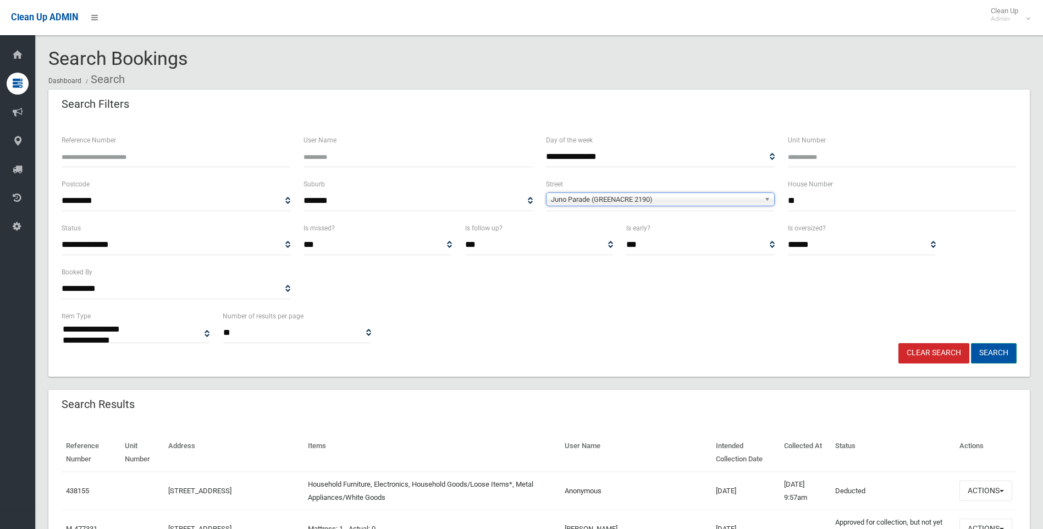
click at [995, 355] on button "Search" at bounding box center [994, 353] width 46 height 20
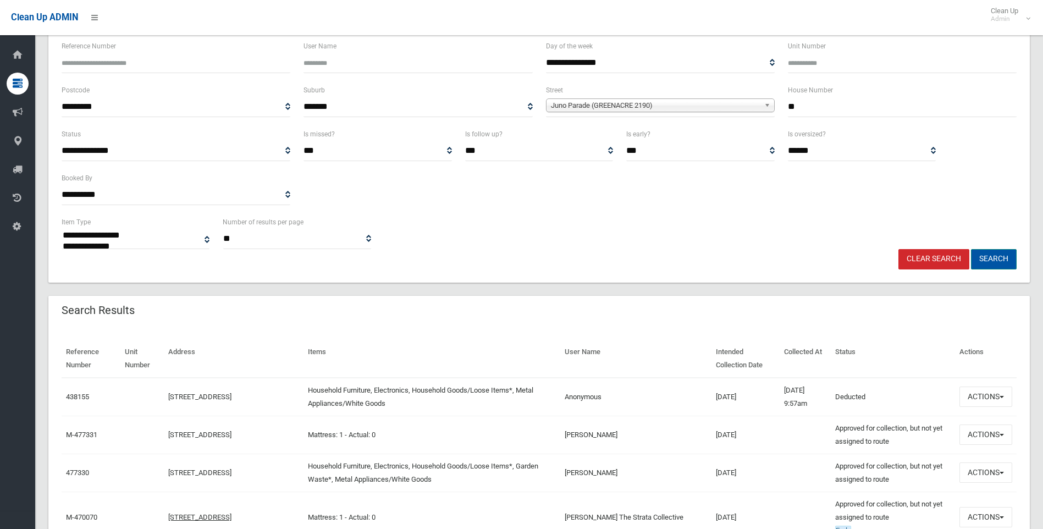
scroll to position [165, 0]
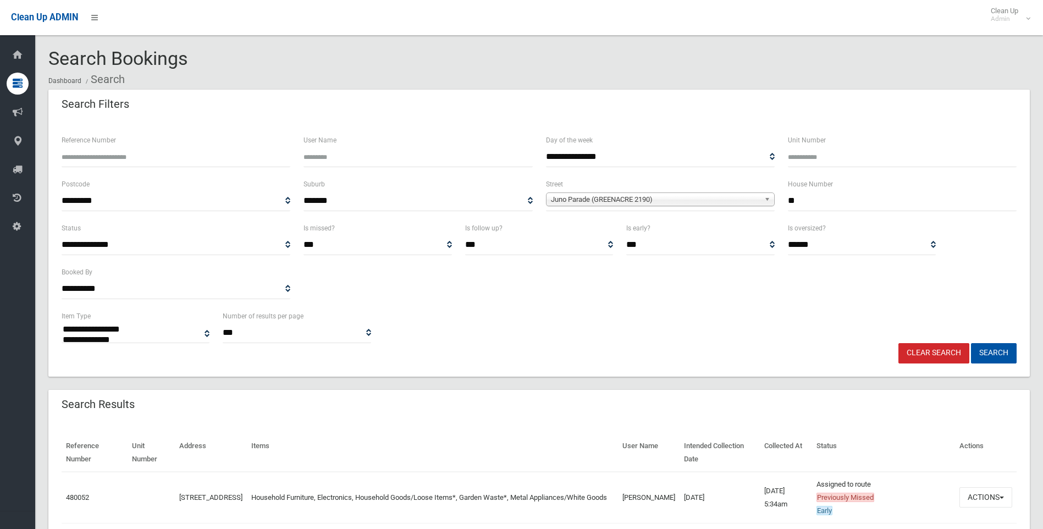
select select
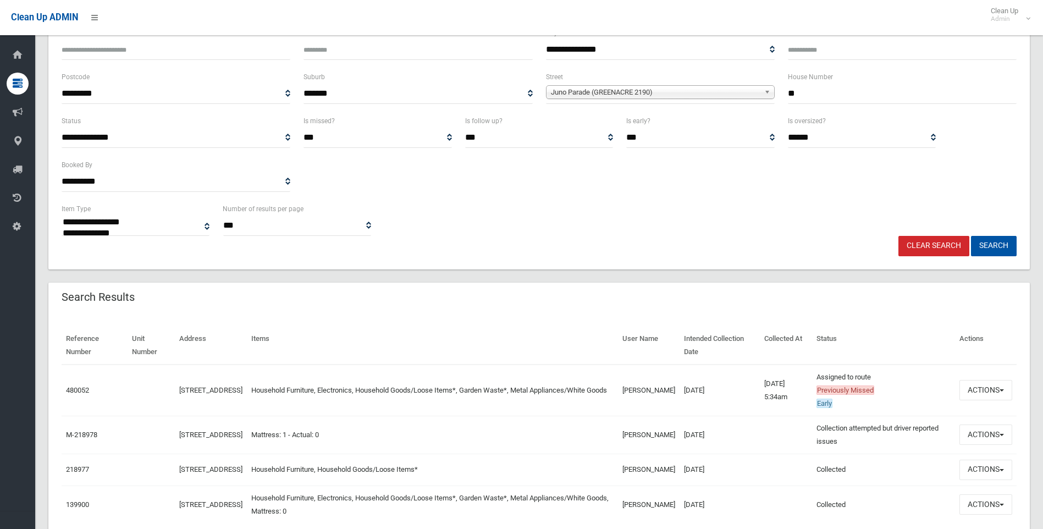
scroll to position [160, 0]
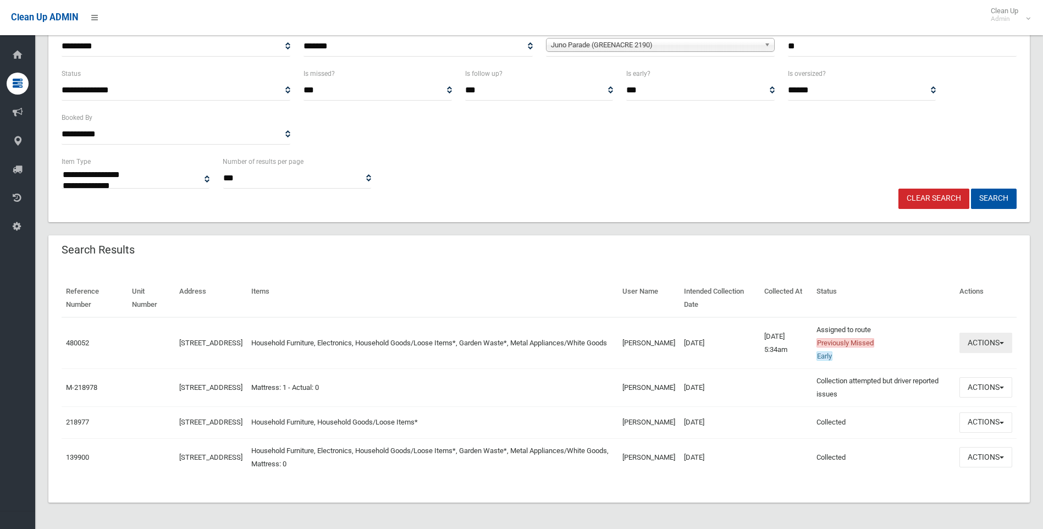
click at [982, 339] on button "Actions" at bounding box center [985, 343] width 53 height 20
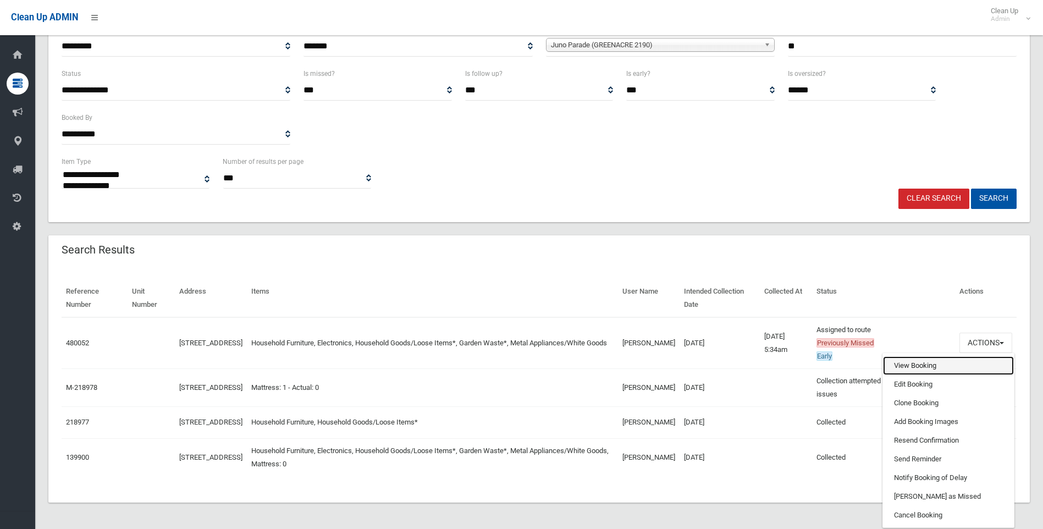
click at [907, 357] on link "View Booking" at bounding box center [948, 365] width 131 height 19
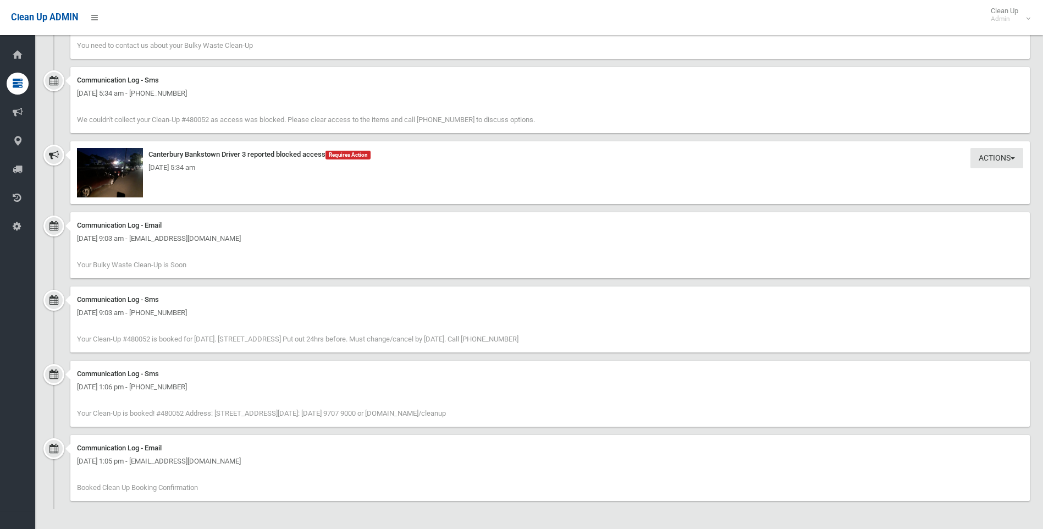
scroll to position [1117, 0]
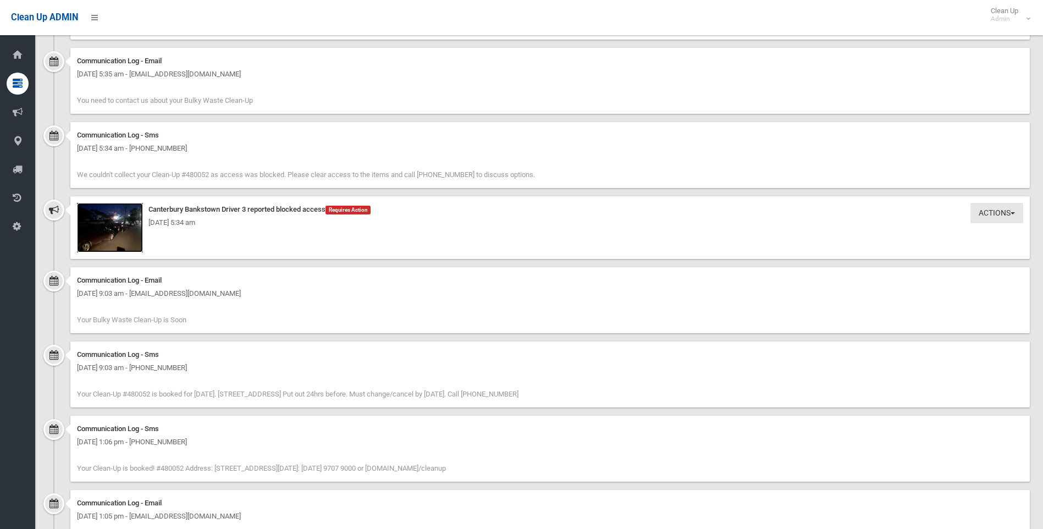
click at [106, 241] on img at bounding box center [110, 227] width 66 height 49
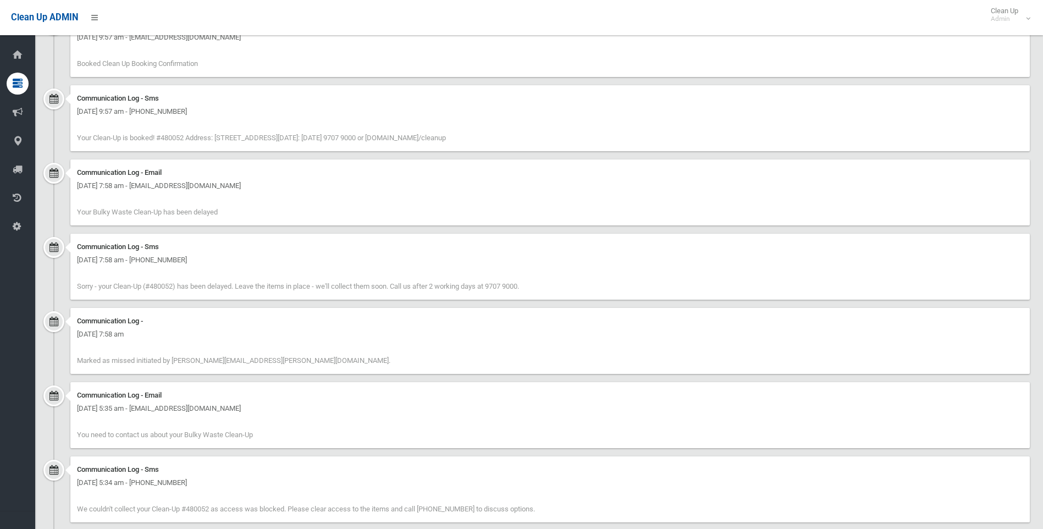
scroll to position [879, 0]
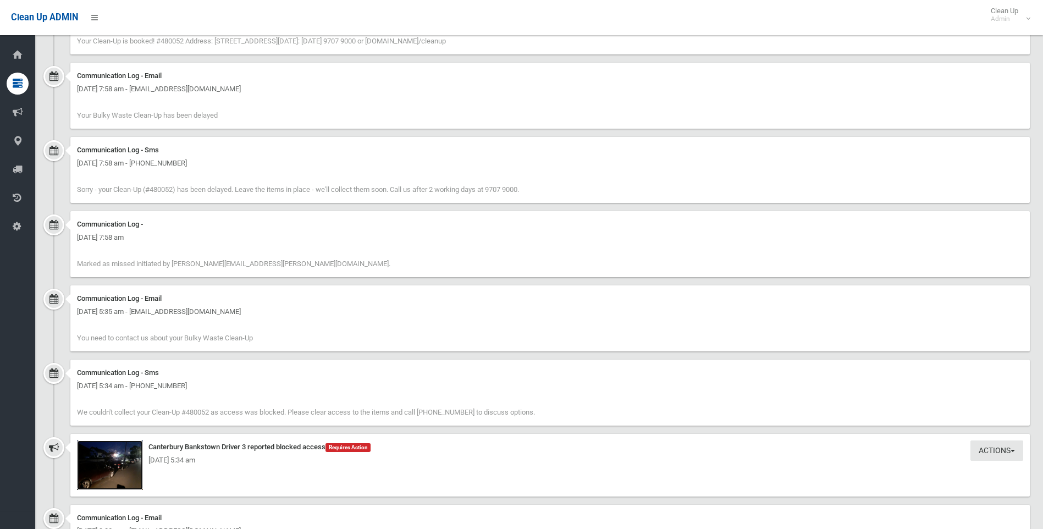
click at [110, 452] on img at bounding box center [110, 464] width 66 height 49
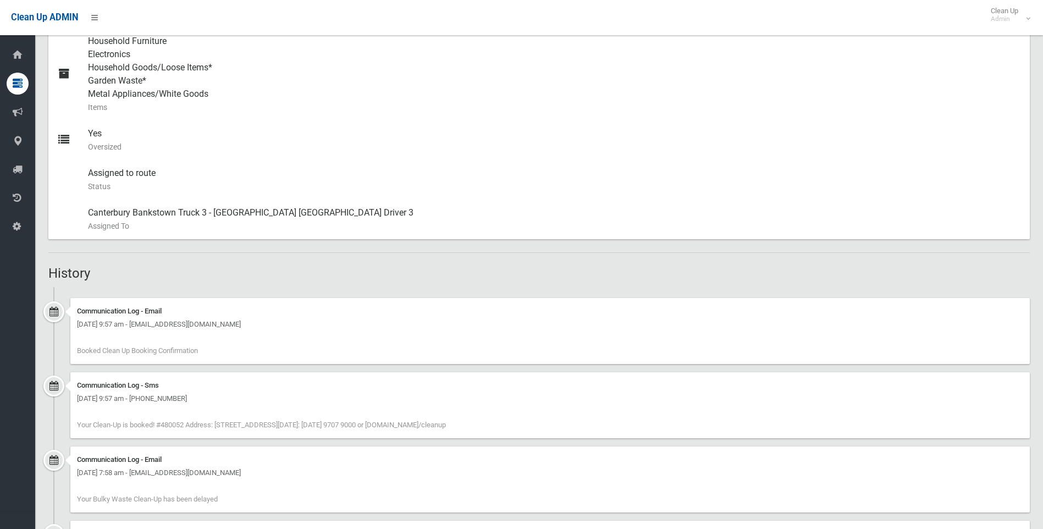
scroll to position [495, 0]
